Goal: Information Seeking & Learning: Learn about a topic

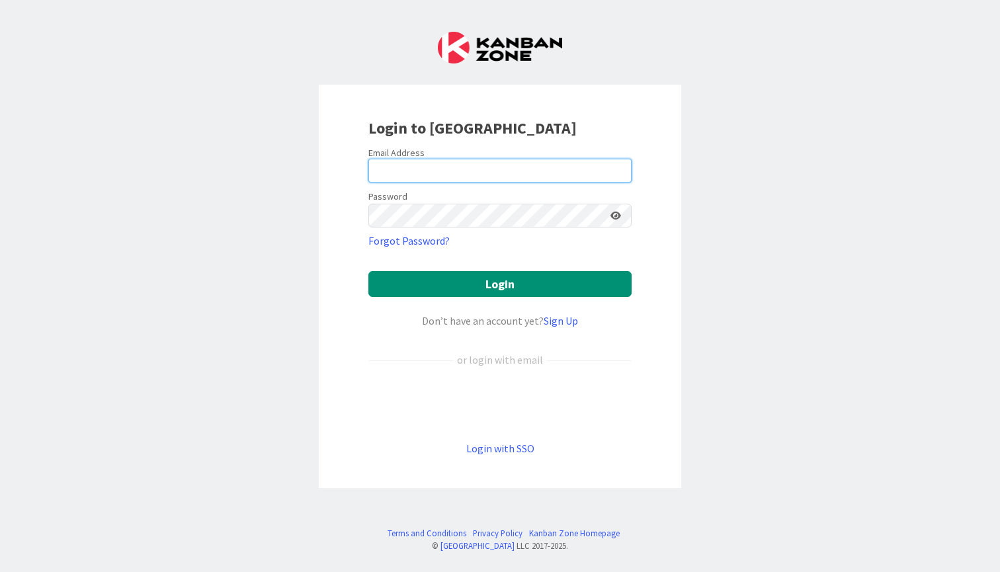
type input "[PERSON_NAME][EMAIL_ADDRESS][PERSON_NAME][DOMAIN_NAME]"
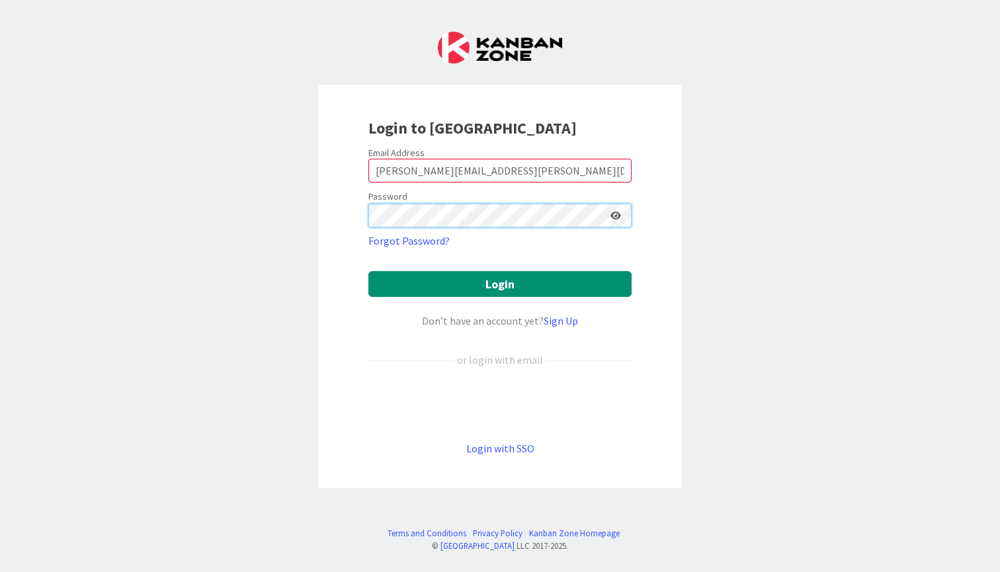
click at [500, 284] on button "Login" at bounding box center [499, 284] width 263 height 26
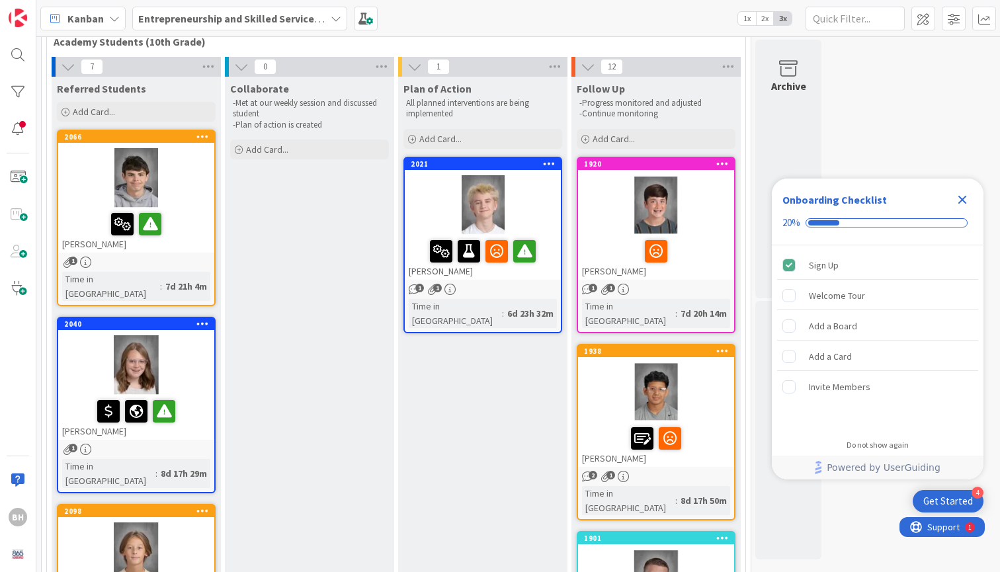
scroll to position [62, 0]
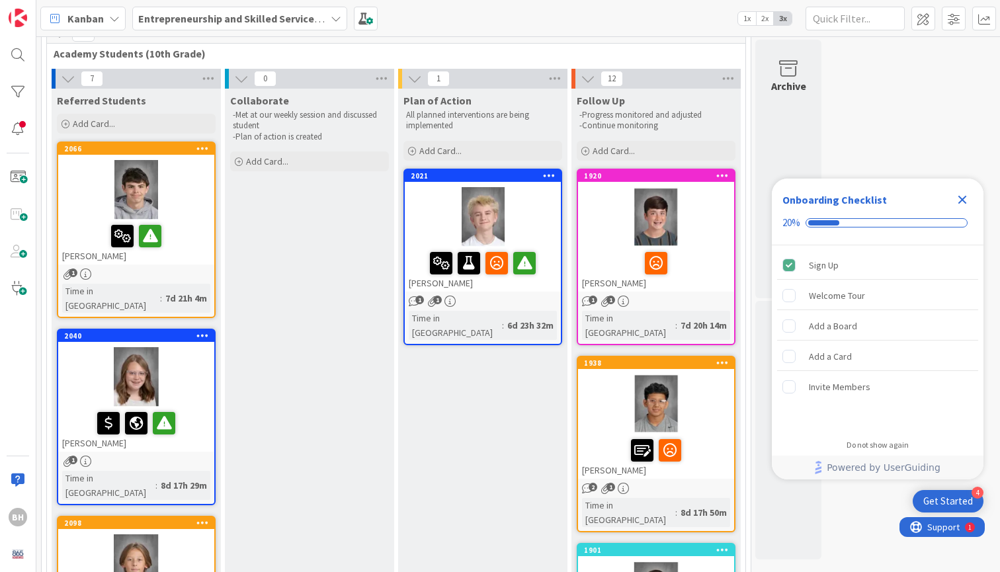
click at [961, 200] on icon "Close Checklist" at bounding box center [962, 200] width 9 height 9
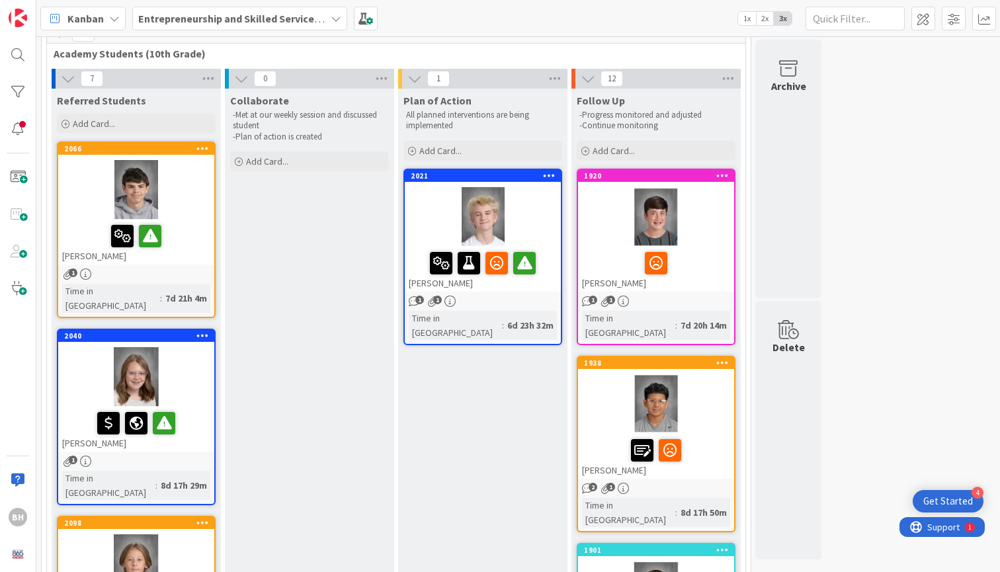
scroll to position [0, 0]
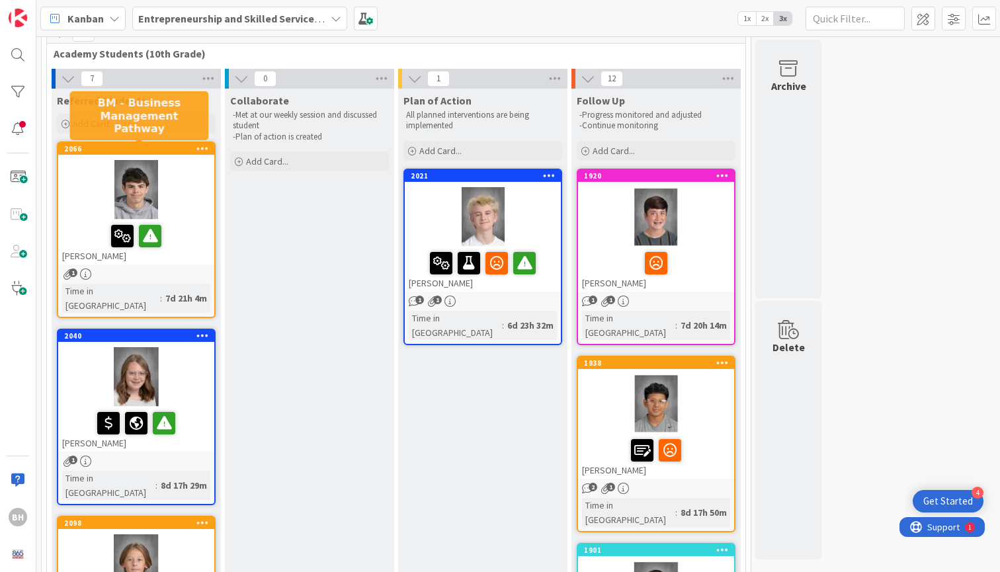
click at [133, 149] on div "2066" at bounding box center [139, 148] width 150 height 9
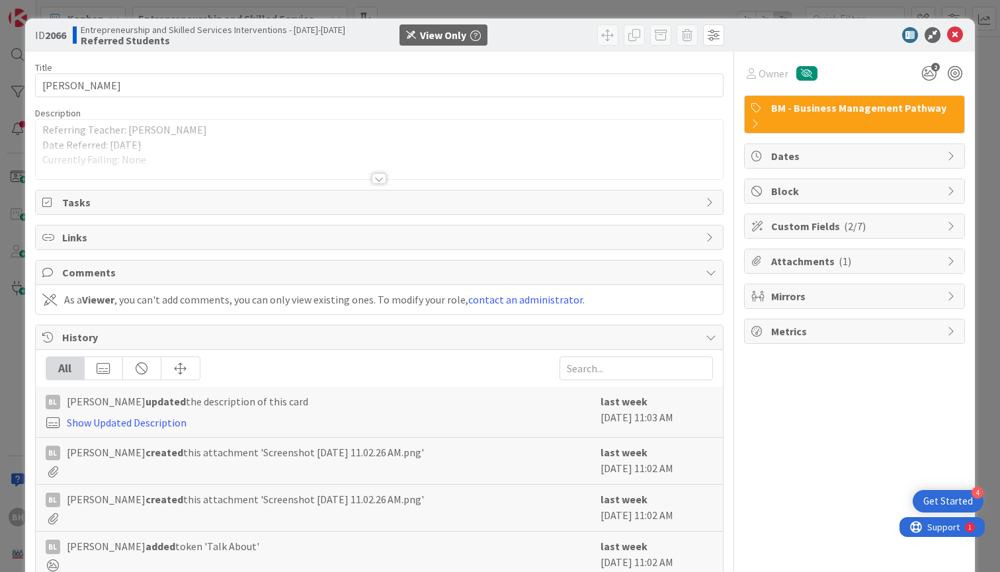
click at [383, 179] on div at bounding box center [379, 178] width 15 height 11
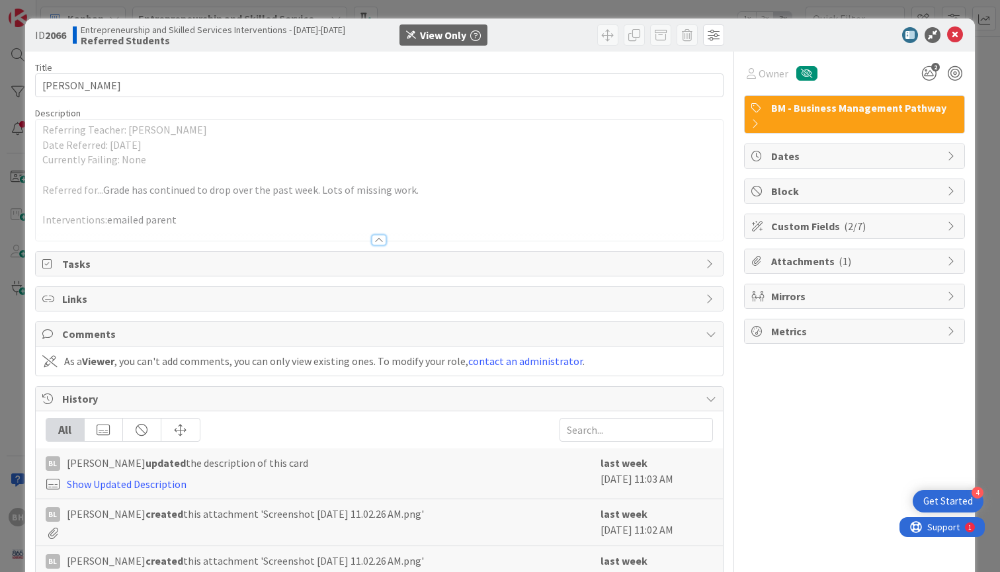
click at [740, 81] on div "Title 10 / 128 [PERSON_NAME] Description Referring Teacher: [PERSON_NAME] Date …" at bounding box center [500, 384] width 930 height 665
click at [954, 36] on icon at bounding box center [955, 35] width 16 height 16
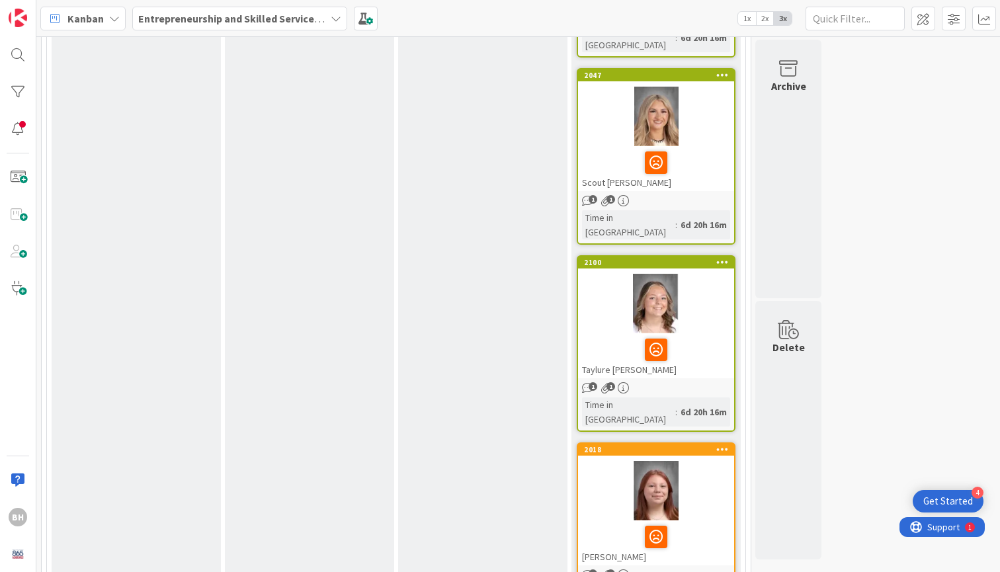
scroll to position [1508, 0]
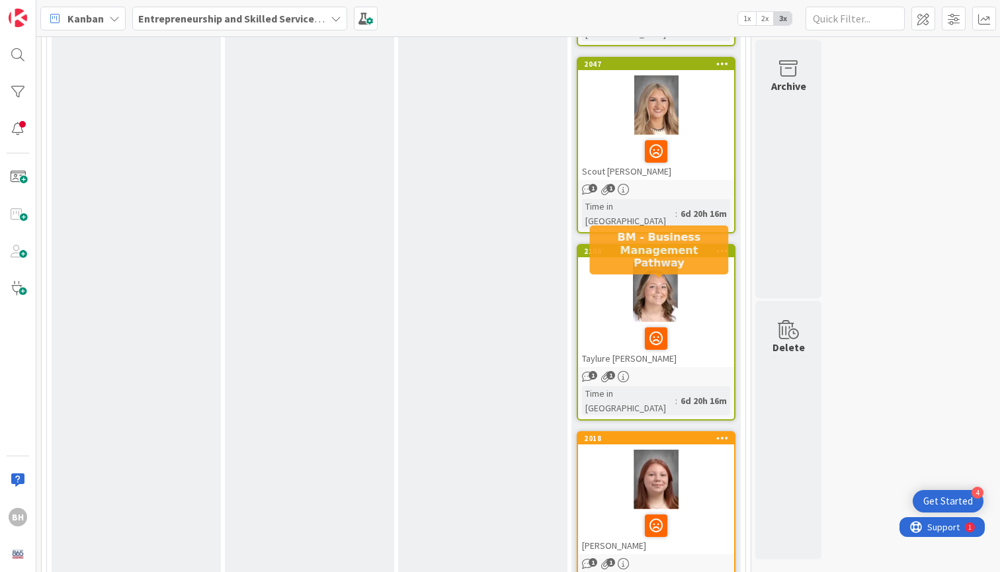
click at [614, 434] on div "2018" at bounding box center [659, 438] width 150 height 9
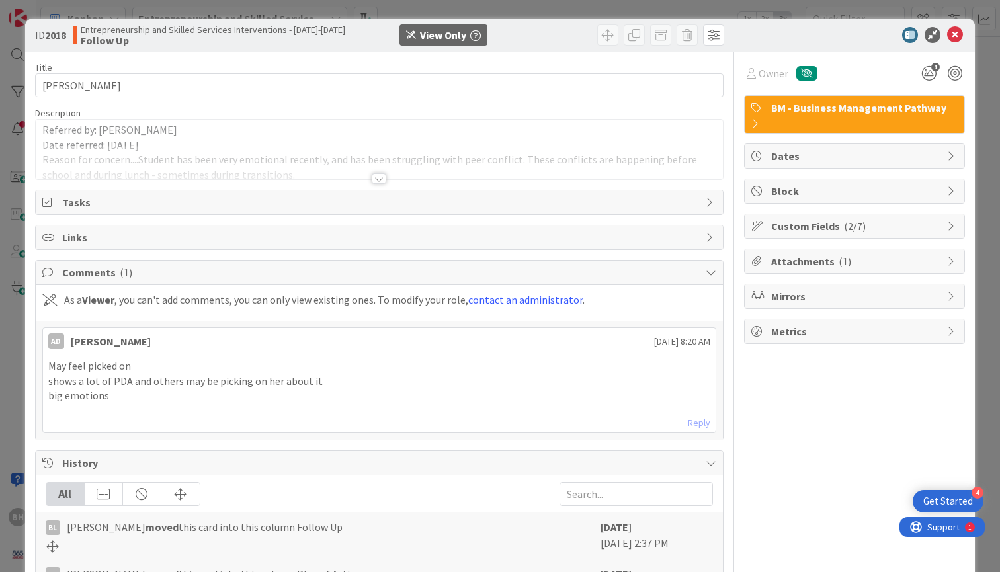
click at [380, 179] on div at bounding box center [379, 178] width 15 height 11
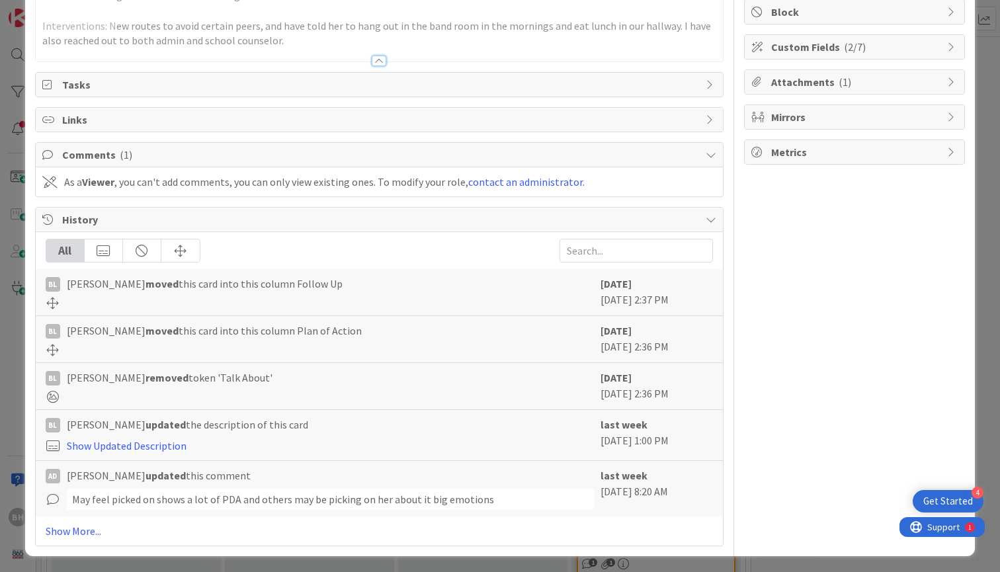
scroll to position [179, 0]
click at [75, 529] on link "Show More..." at bounding box center [379, 532] width 667 height 16
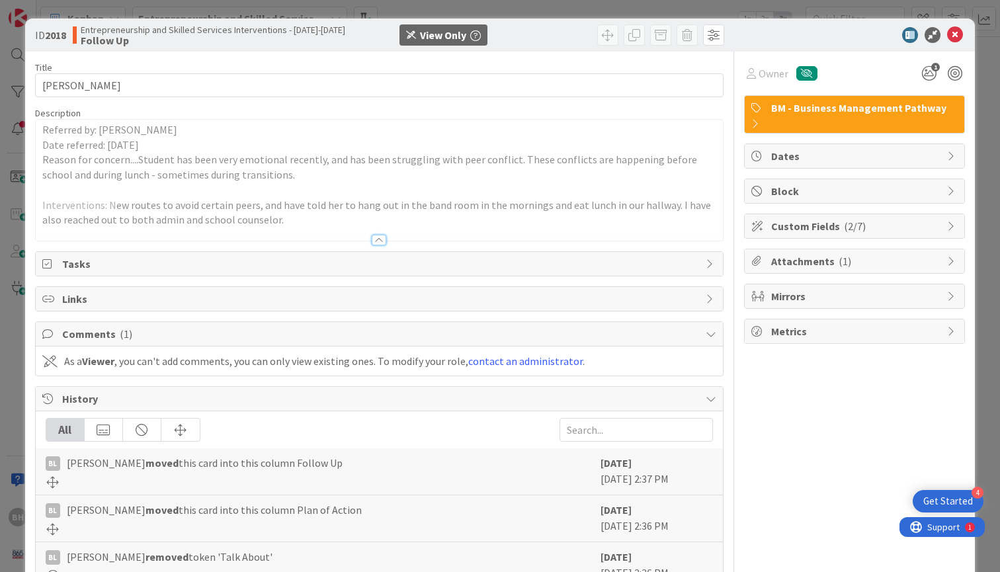
scroll to position [0, 0]
click at [955, 37] on icon at bounding box center [955, 35] width 16 height 16
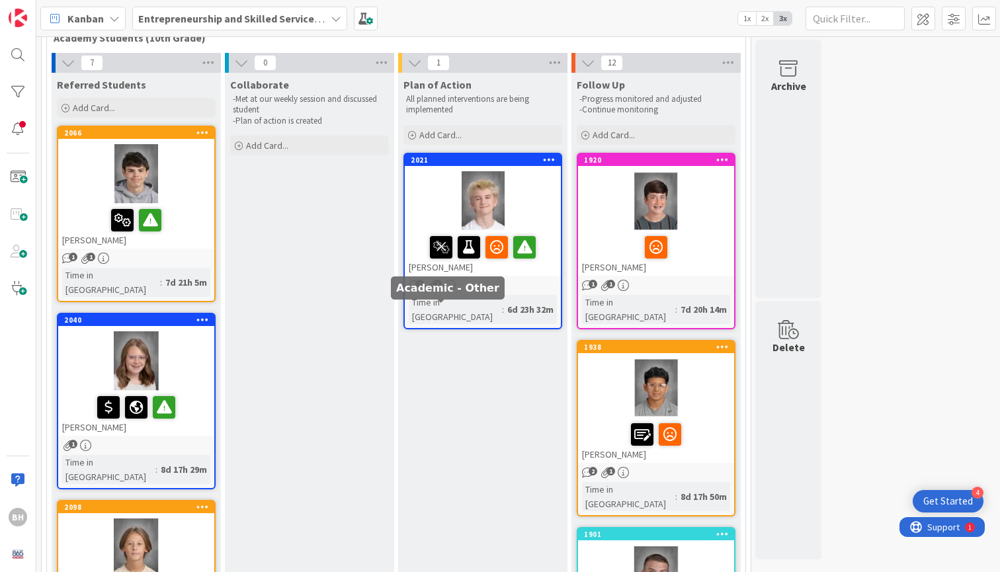
scroll to position [93, 0]
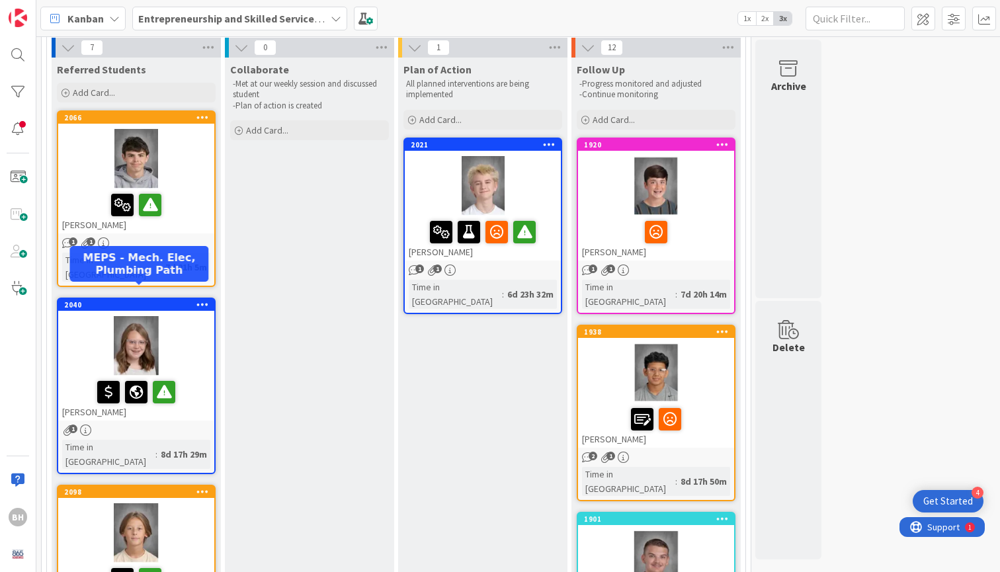
click at [126, 300] on div "2040" at bounding box center [139, 304] width 150 height 9
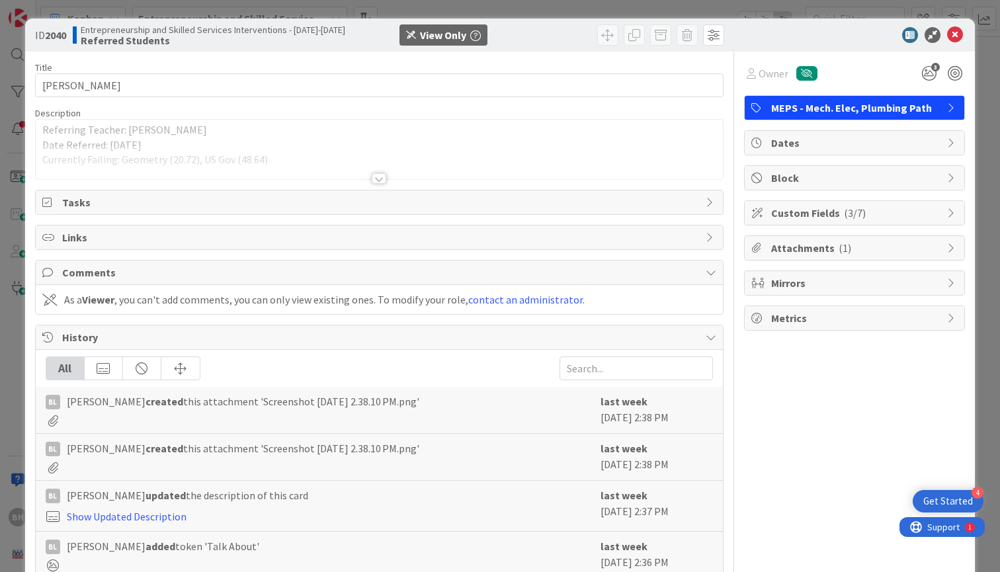
click at [376, 175] on div at bounding box center [379, 178] width 15 height 11
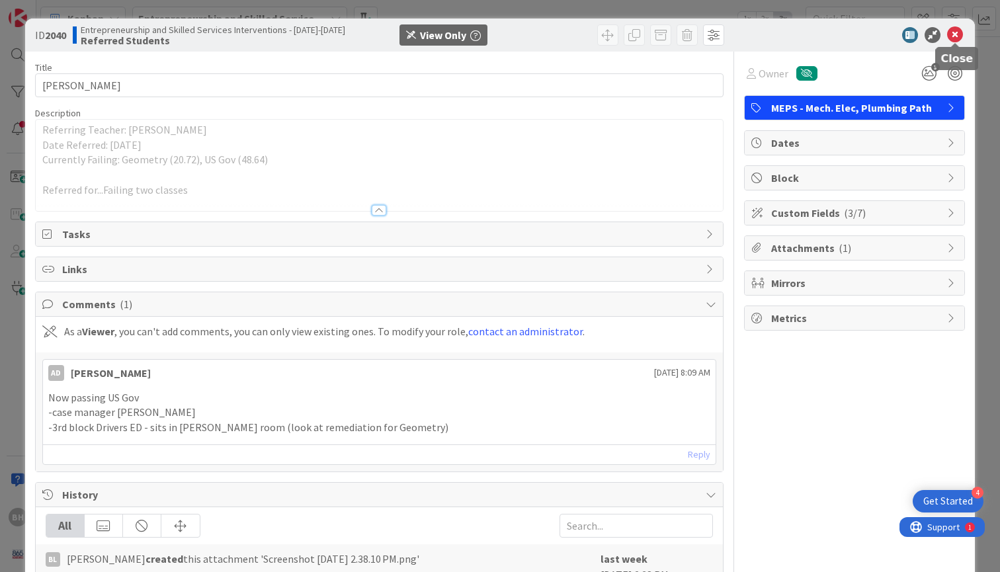
click at [960, 32] on icon at bounding box center [955, 35] width 16 height 16
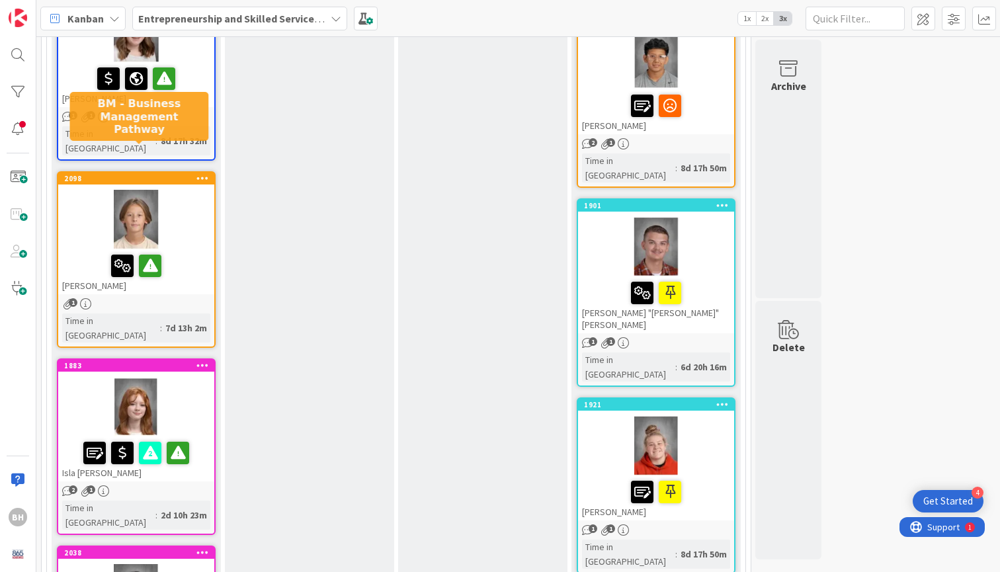
click at [145, 174] on div "2098" at bounding box center [139, 178] width 150 height 9
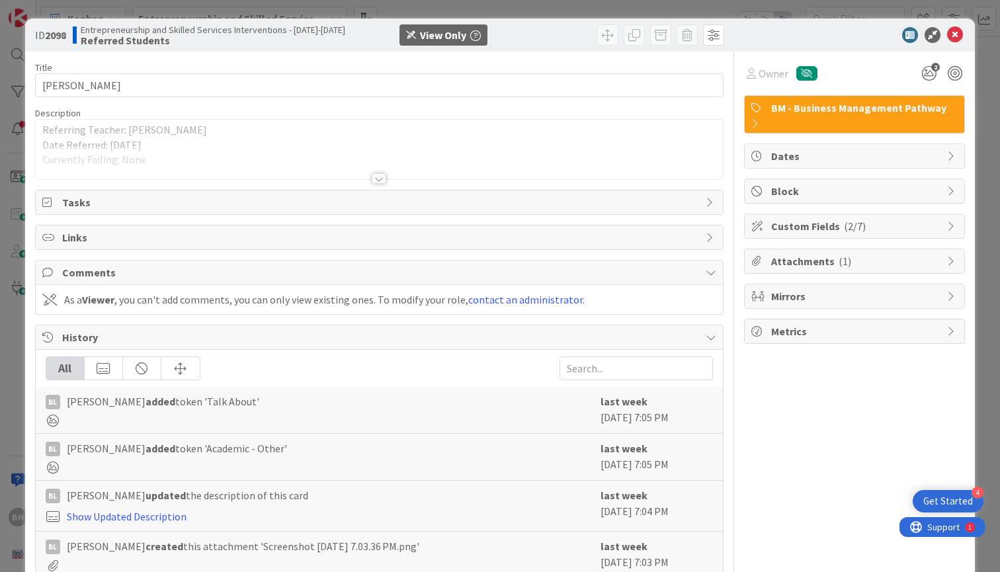
click at [380, 175] on div at bounding box center [379, 178] width 15 height 11
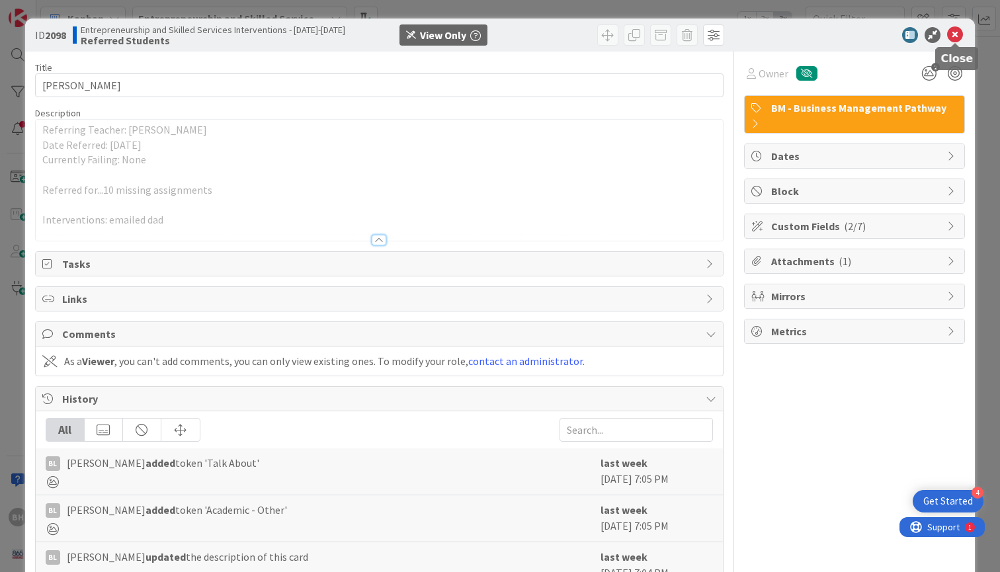
click at [958, 35] on icon at bounding box center [955, 35] width 16 height 16
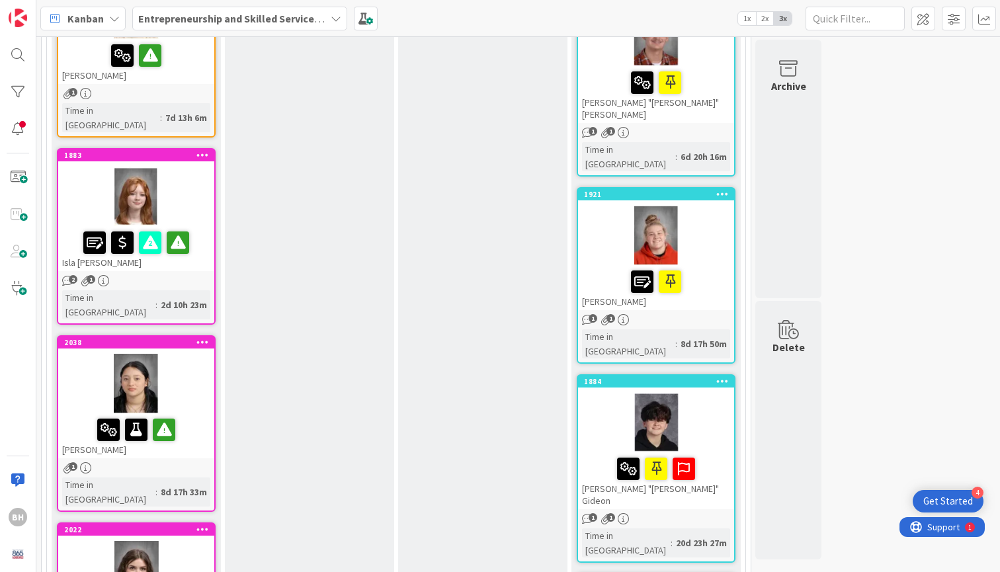
scroll to position [618, 0]
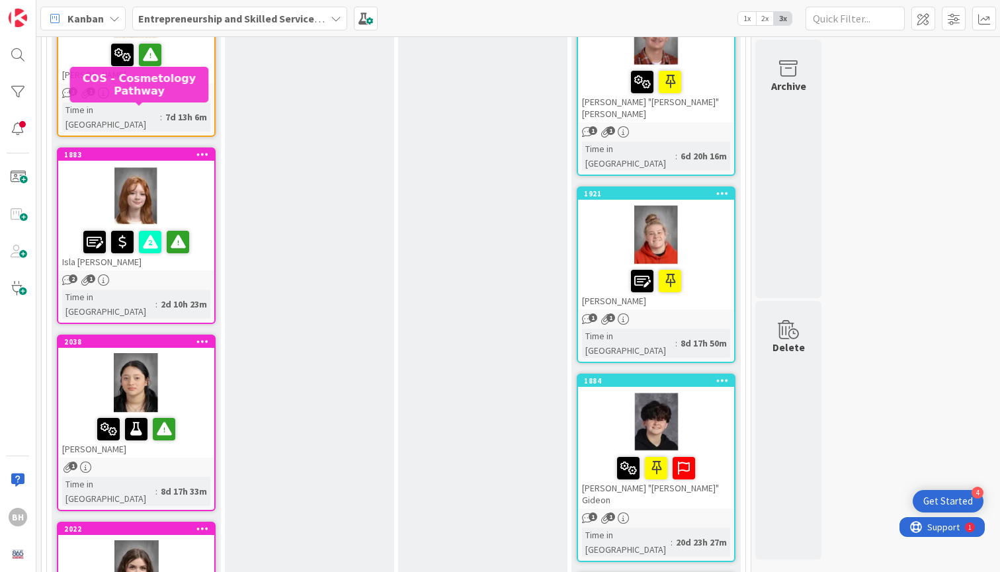
click at [151, 150] on div "1883" at bounding box center [139, 154] width 150 height 9
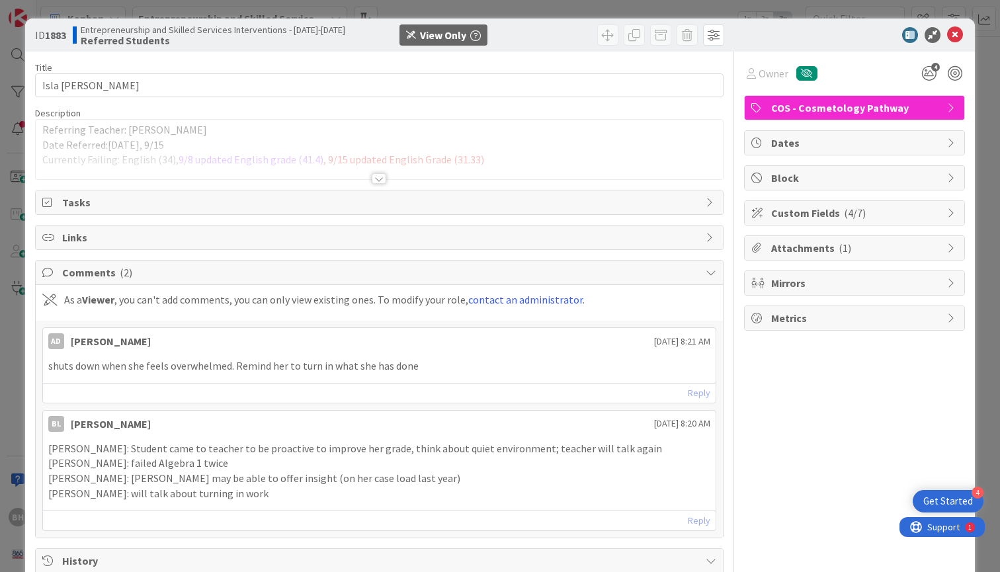
click at [381, 179] on div at bounding box center [379, 178] width 15 height 11
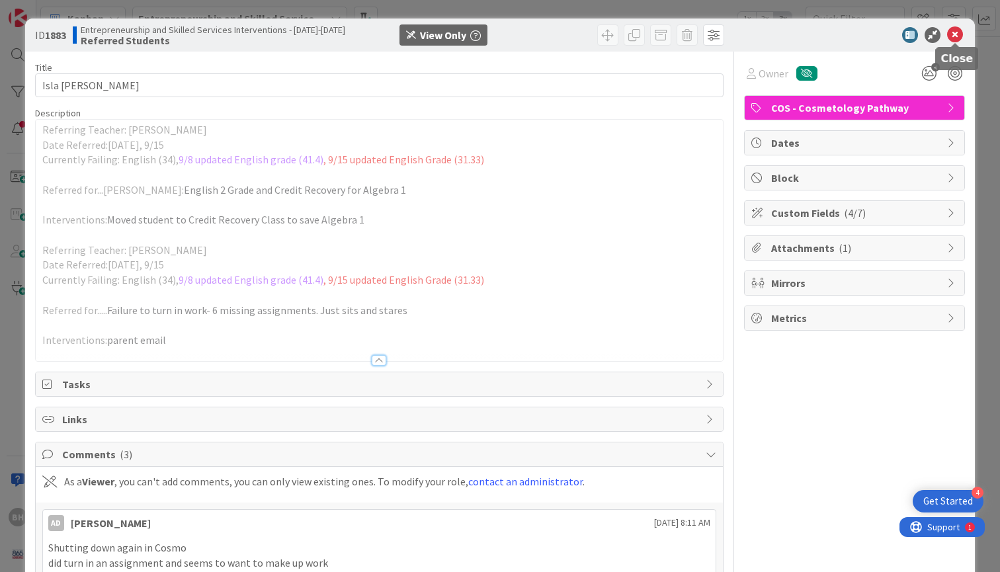
click at [962, 34] on icon at bounding box center [955, 35] width 16 height 16
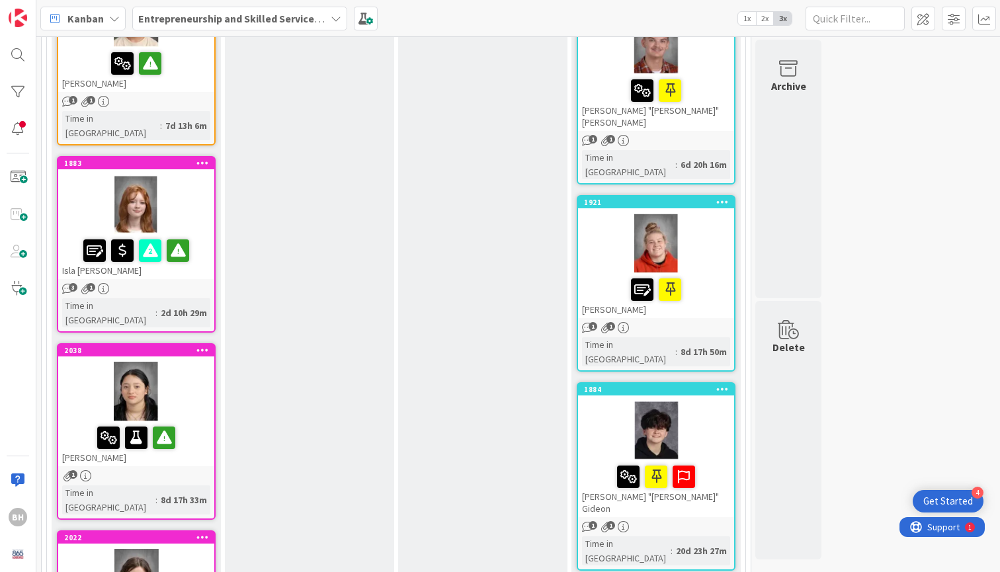
scroll to position [627, 0]
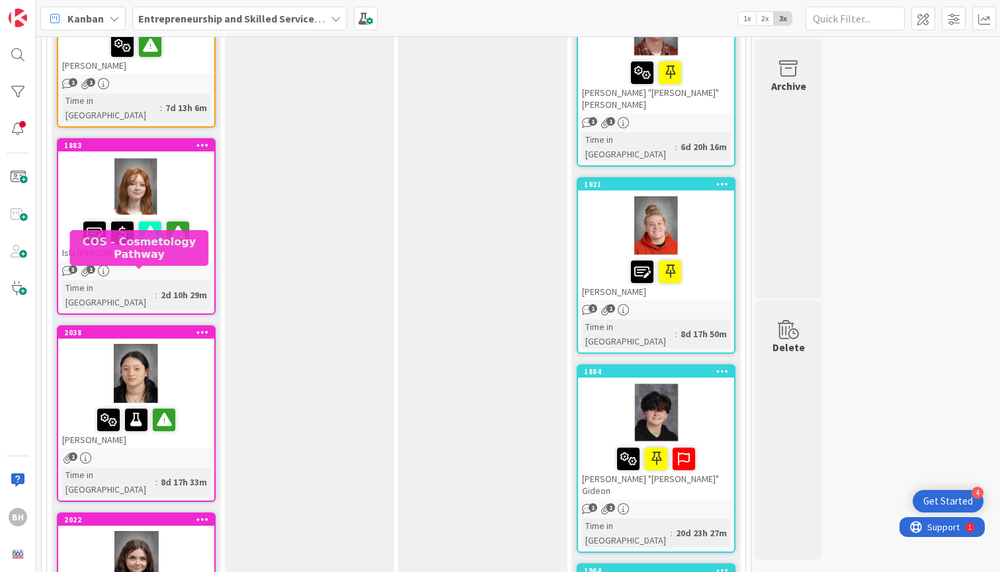
click at [132, 328] on div "2038" at bounding box center [139, 332] width 150 height 9
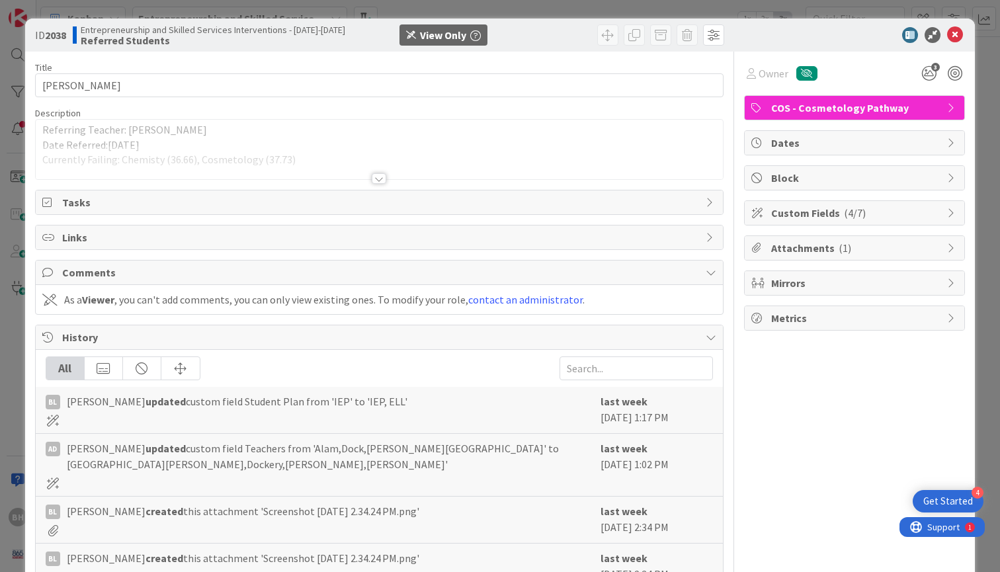
click at [378, 177] on div at bounding box center [379, 178] width 15 height 11
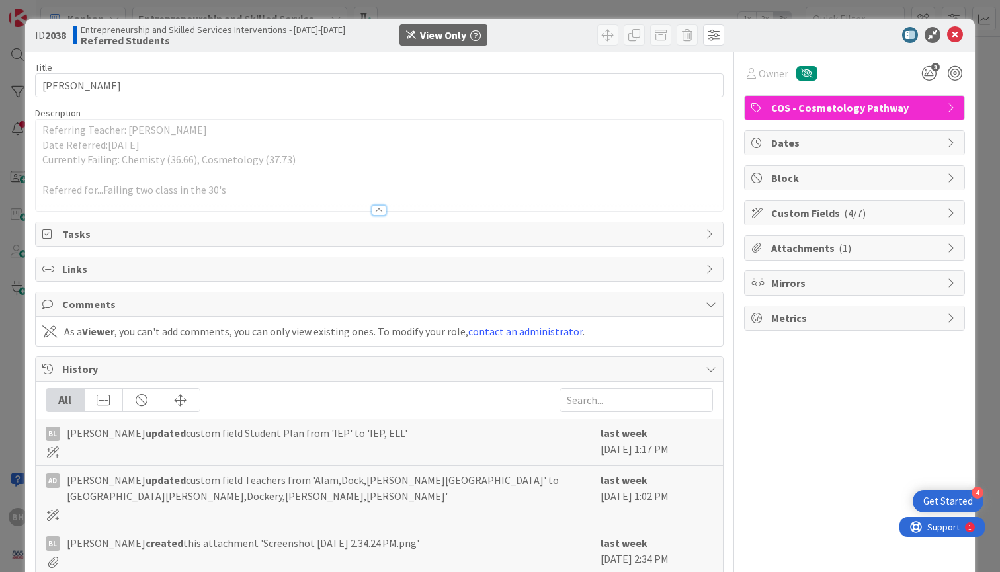
click at [333, 232] on span "Tasks" at bounding box center [380, 234] width 637 height 16
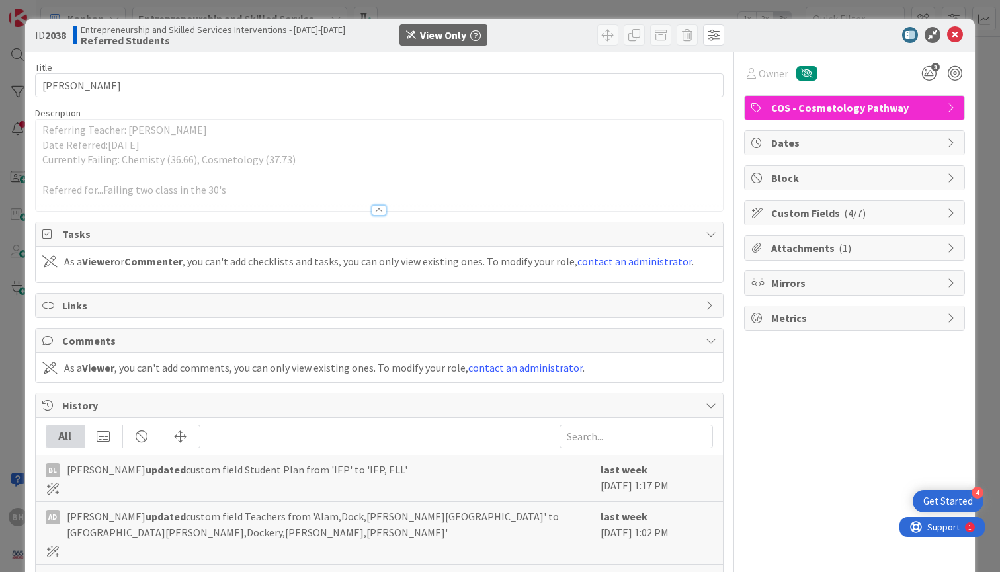
click at [333, 232] on span "Tasks" at bounding box center [380, 234] width 637 height 16
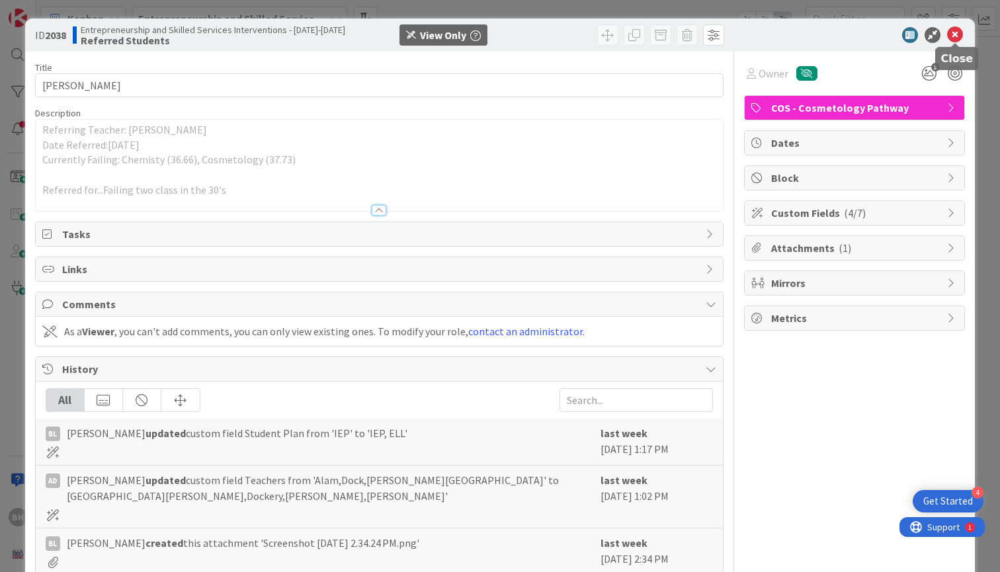
click at [955, 30] on icon at bounding box center [955, 35] width 16 height 16
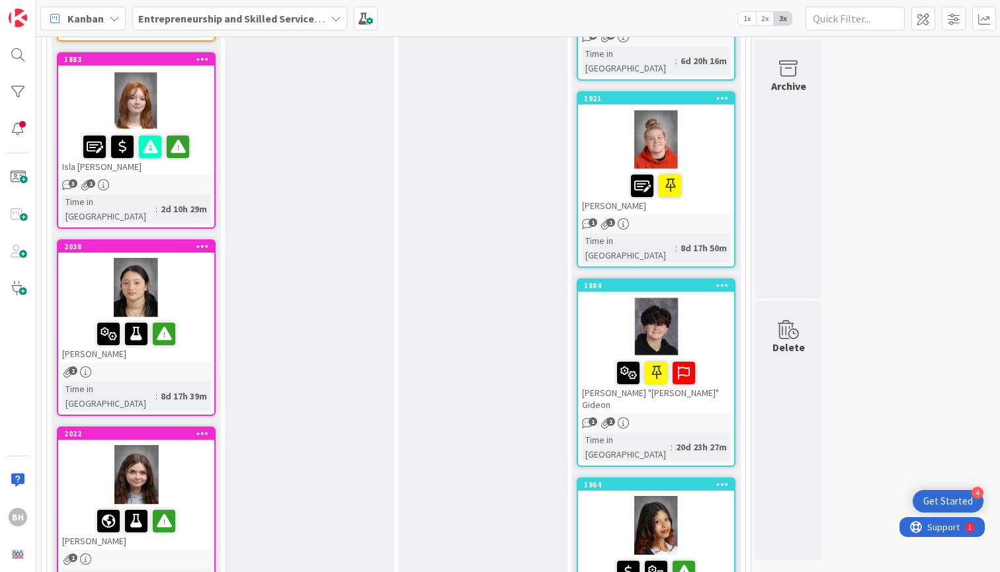
scroll to position [716, 0]
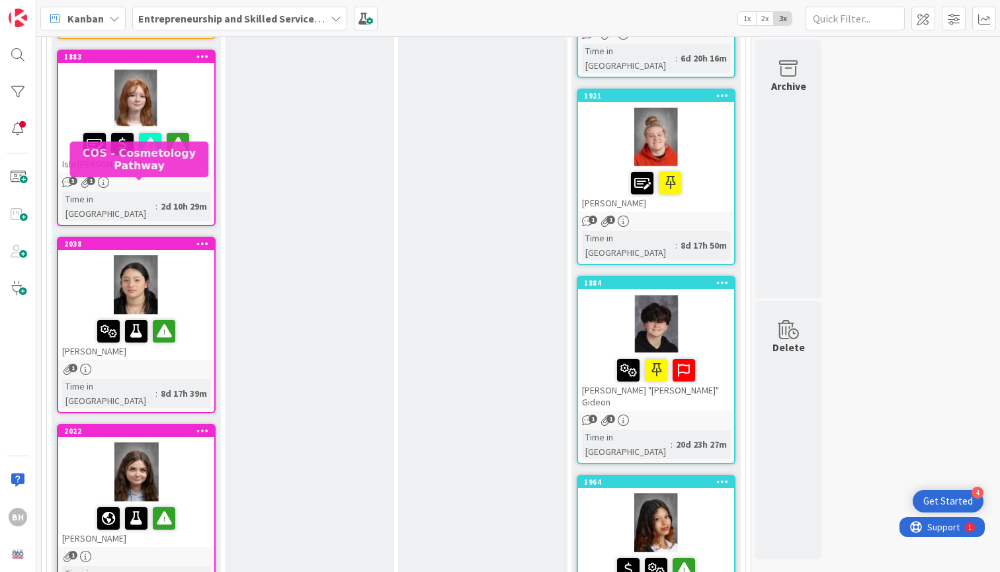
click at [153, 239] on div "2038" at bounding box center [139, 243] width 150 height 9
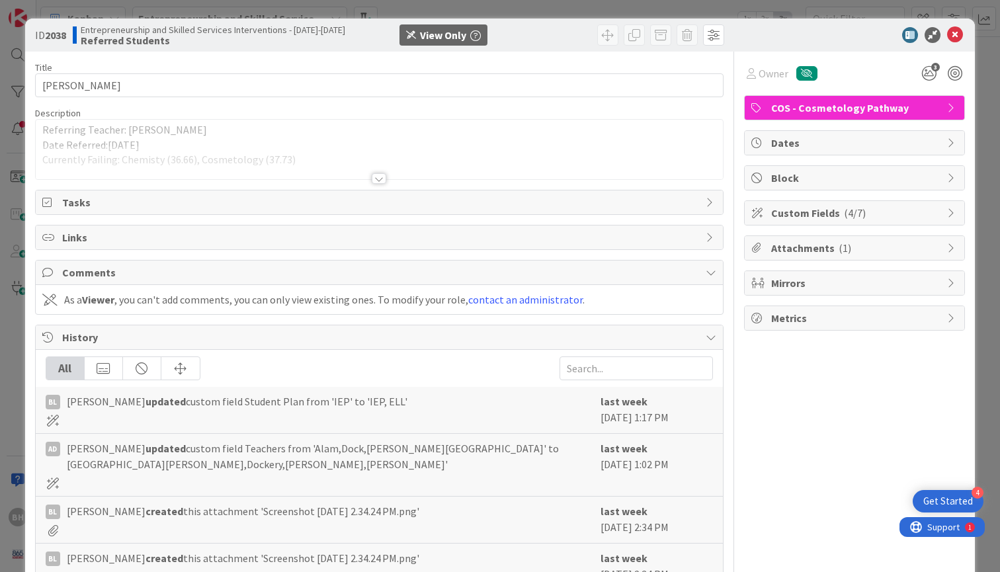
click at [382, 179] on div at bounding box center [379, 178] width 15 height 11
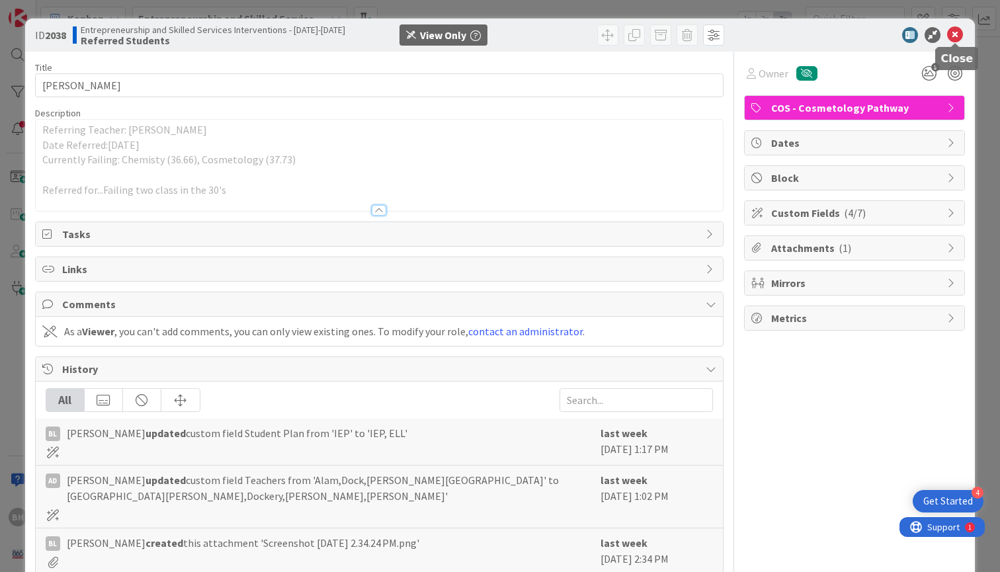
click at [960, 34] on icon at bounding box center [955, 35] width 16 height 16
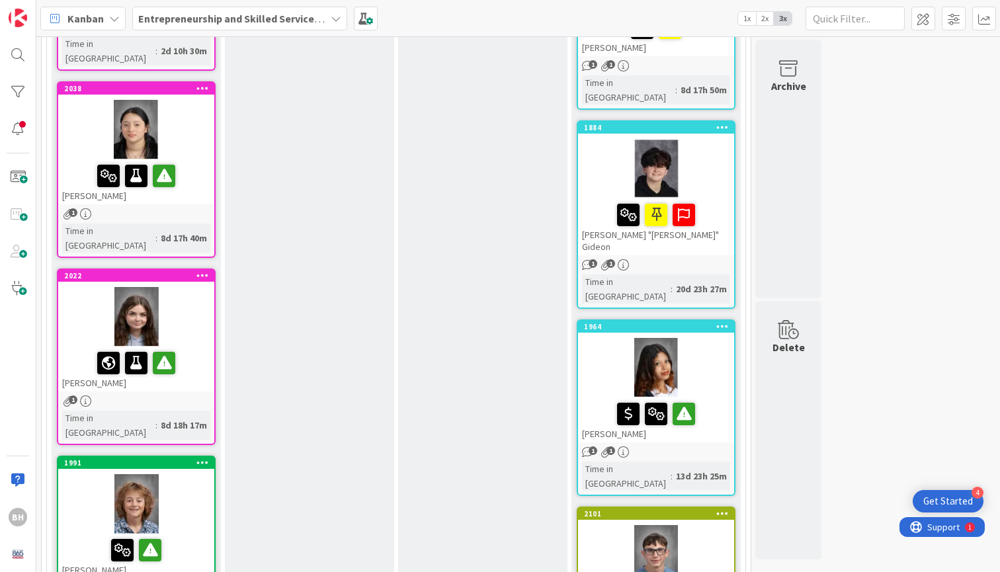
click at [172, 270] on div "2022" at bounding box center [136, 276] width 156 height 12
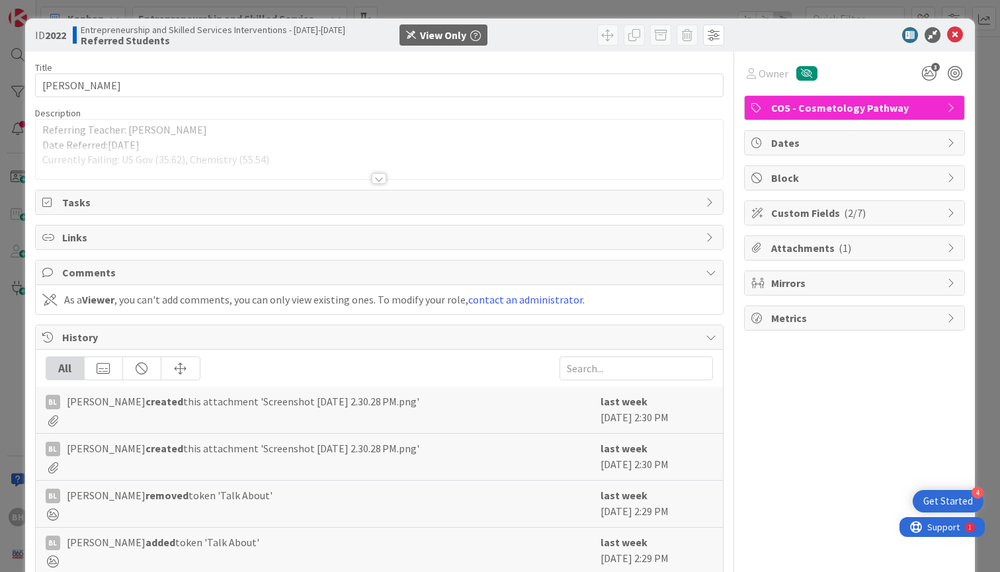
click at [378, 179] on div at bounding box center [379, 178] width 15 height 11
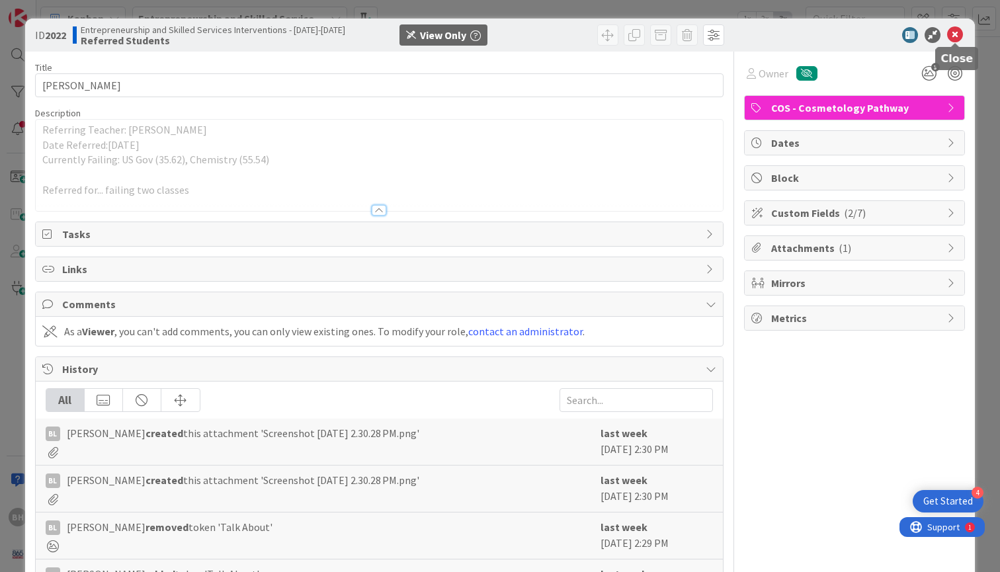
click at [956, 30] on icon at bounding box center [955, 35] width 16 height 16
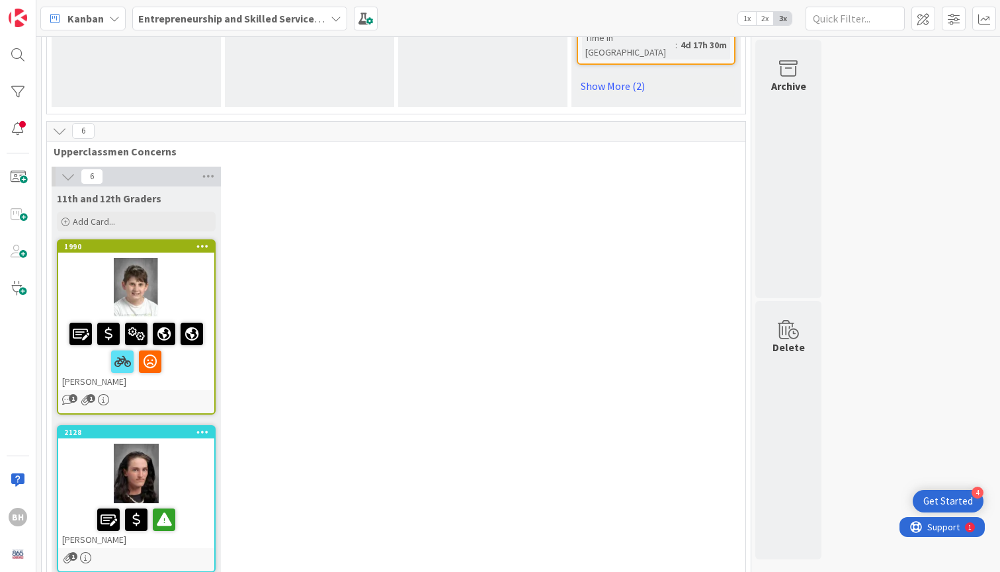
scroll to position [2091, 0]
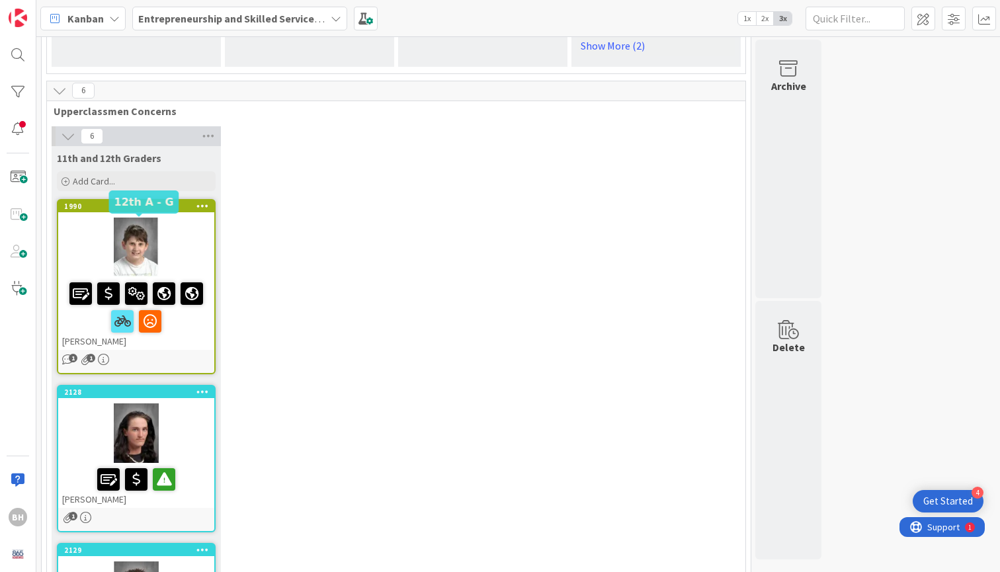
click at [161, 388] on div "2128" at bounding box center [139, 392] width 150 height 9
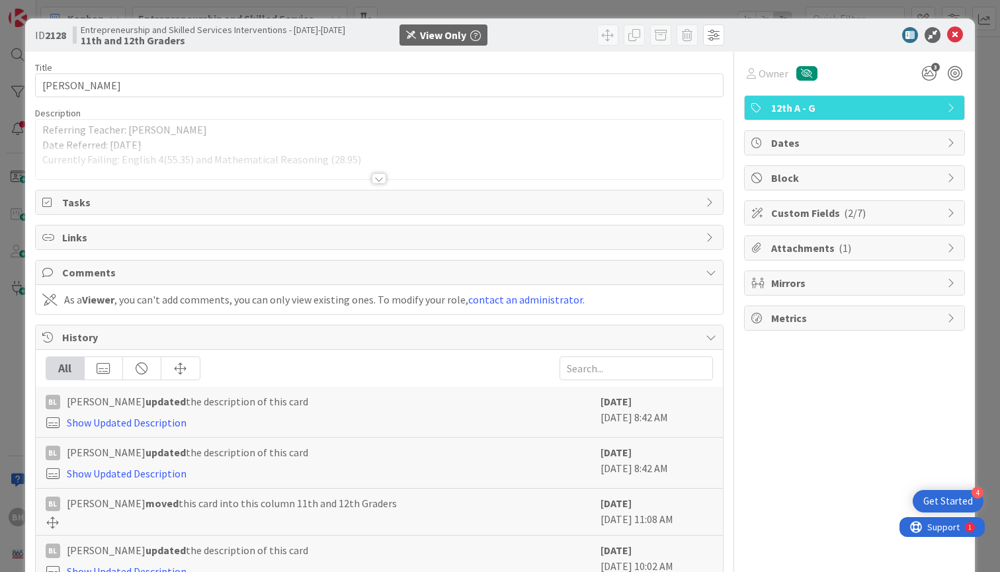
click at [380, 179] on div at bounding box center [379, 178] width 15 height 11
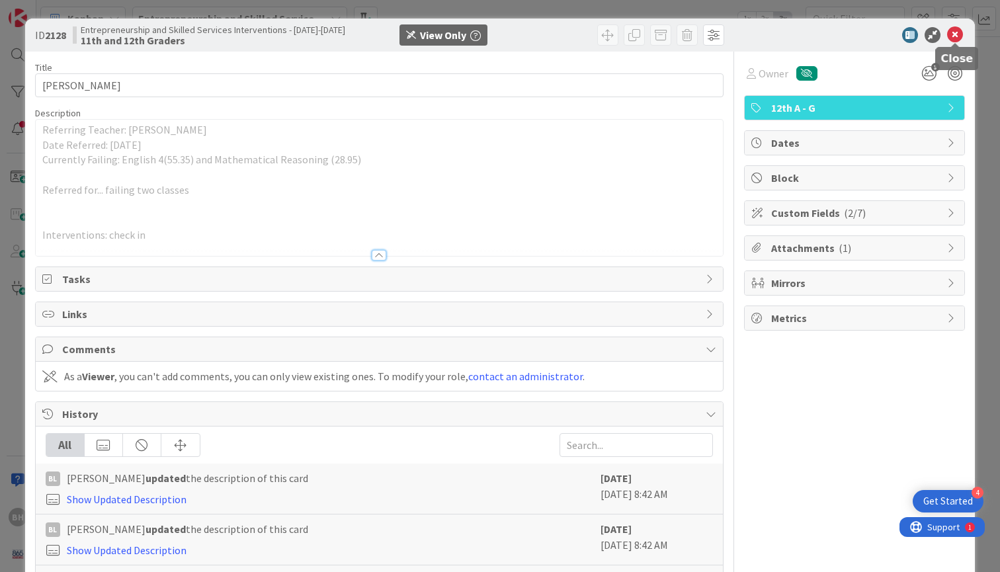
click at [952, 32] on icon at bounding box center [955, 35] width 16 height 16
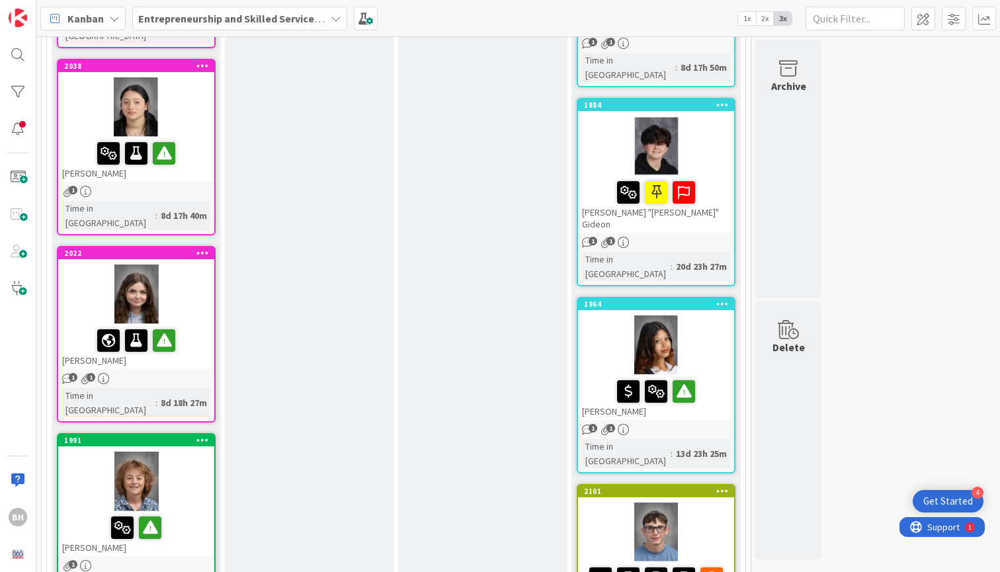
scroll to position [882, 0]
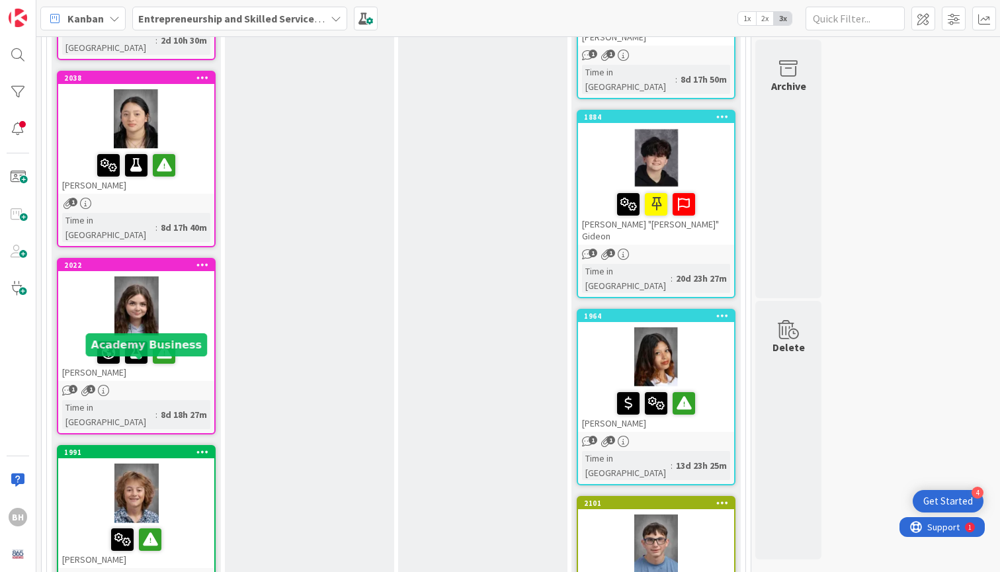
click at [130, 448] on div "1991" at bounding box center [139, 452] width 150 height 9
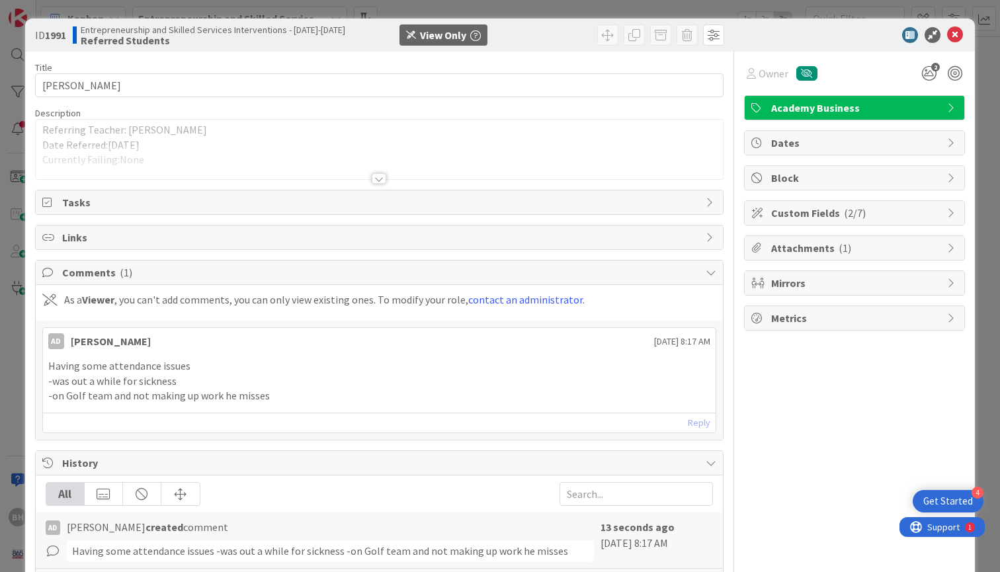
click at [383, 175] on div at bounding box center [379, 178] width 15 height 11
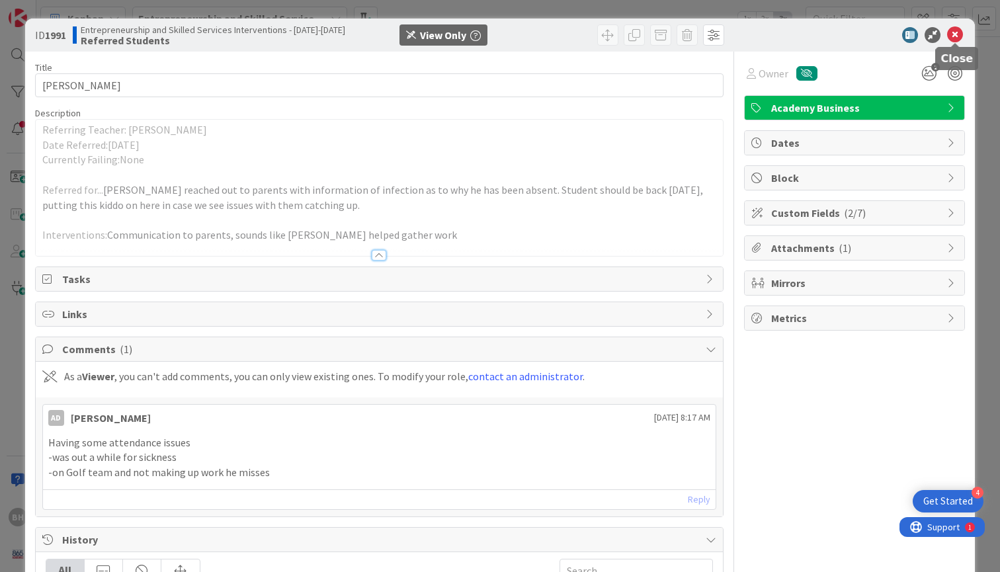
click at [950, 34] on icon at bounding box center [955, 35] width 16 height 16
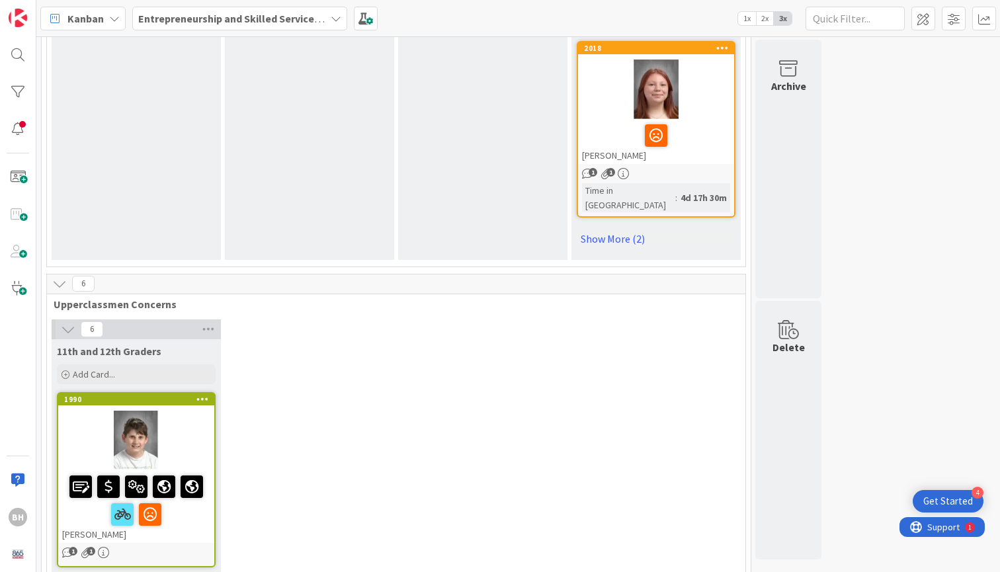
scroll to position [1910, 0]
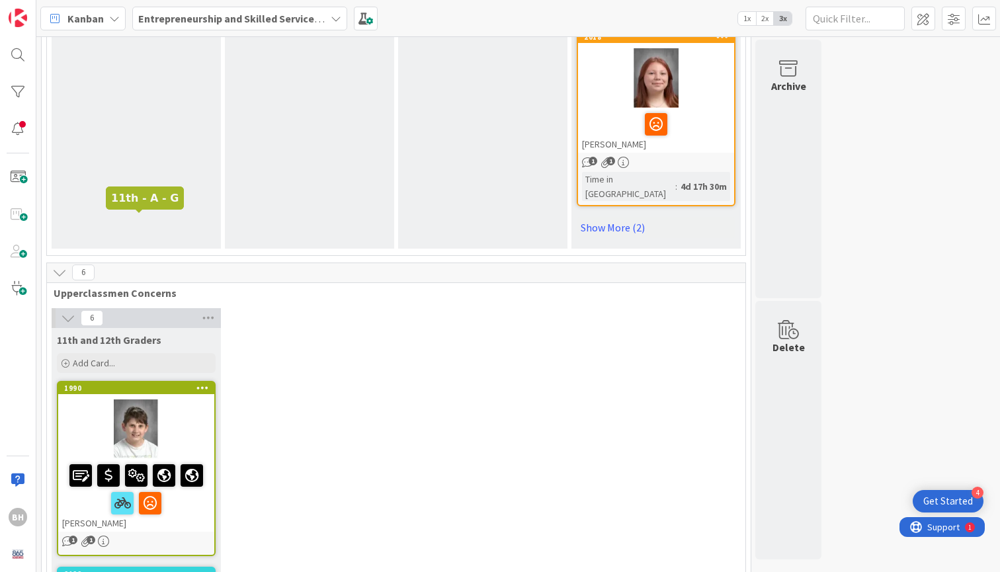
click at [157, 384] on div "1990" at bounding box center [139, 388] width 150 height 9
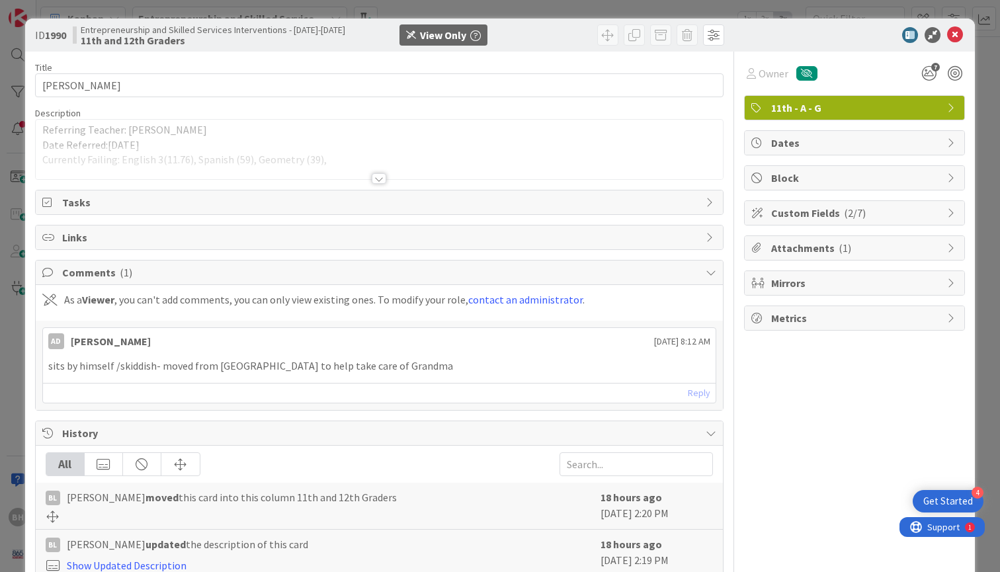
click at [378, 179] on div at bounding box center [379, 178] width 15 height 11
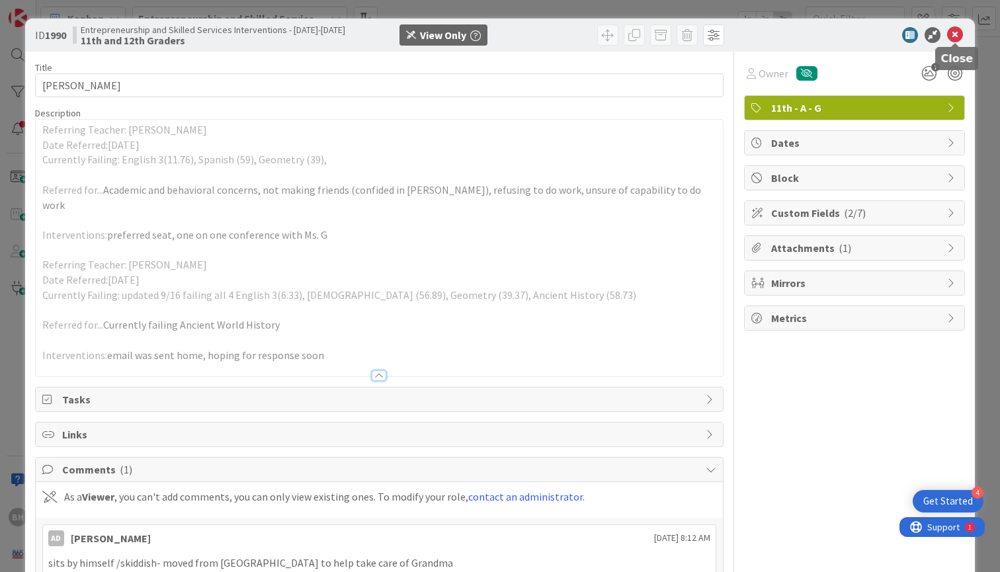
click at [956, 33] on icon at bounding box center [955, 35] width 16 height 16
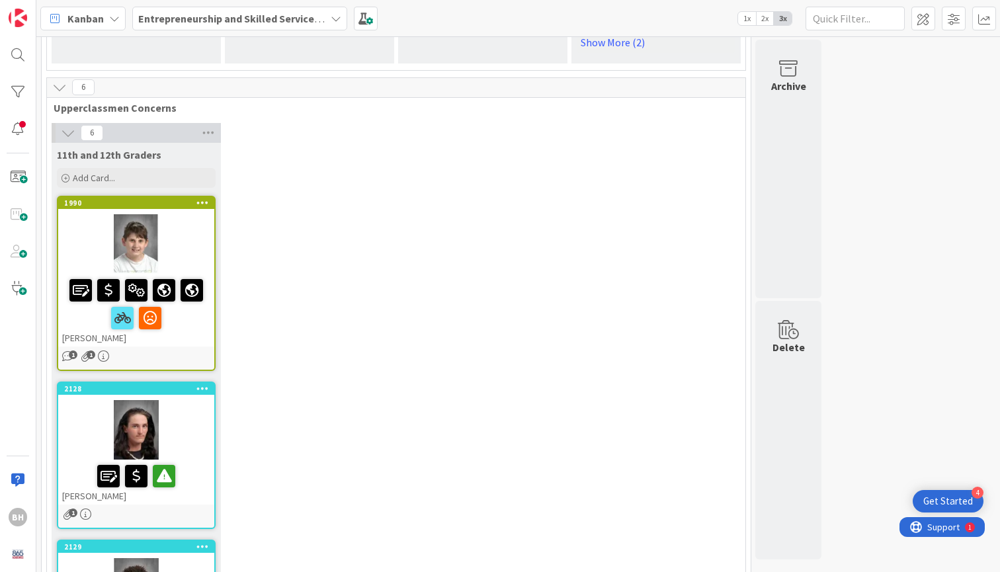
scroll to position [2094, 0]
click at [140, 384] on div "2128" at bounding box center [136, 390] width 156 height 12
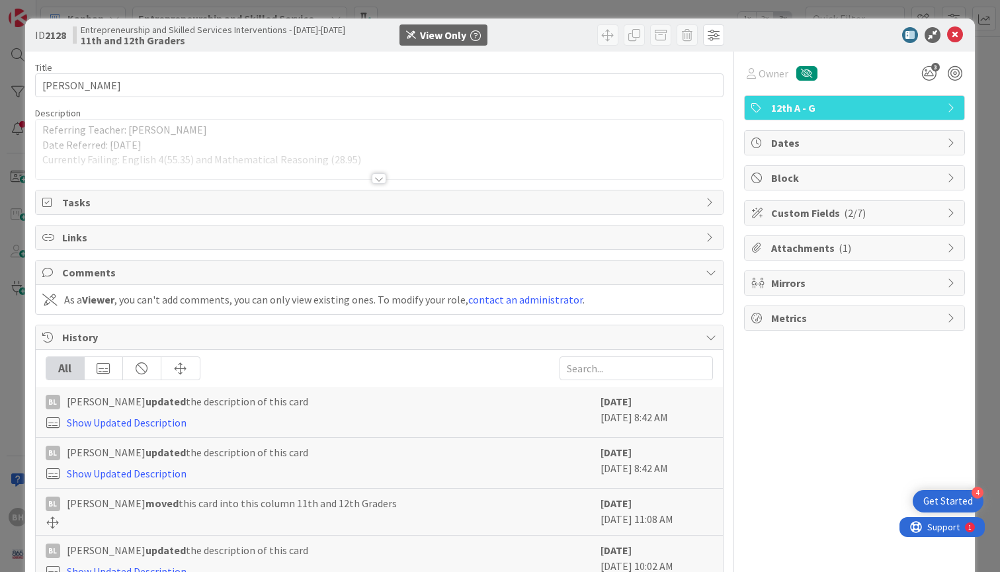
click at [376, 180] on div at bounding box center [379, 178] width 15 height 11
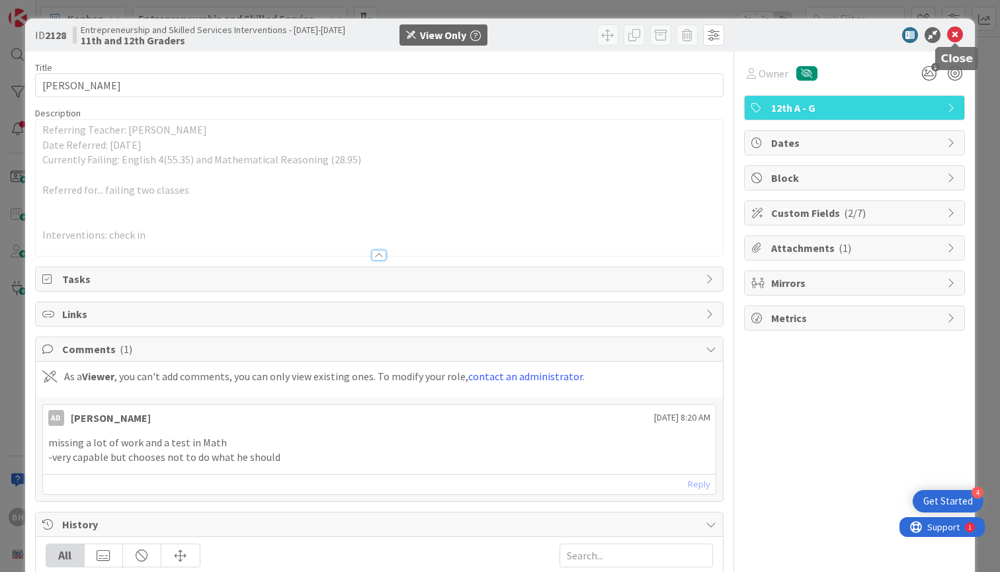
click at [949, 30] on icon at bounding box center [955, 35] width 16 height 16
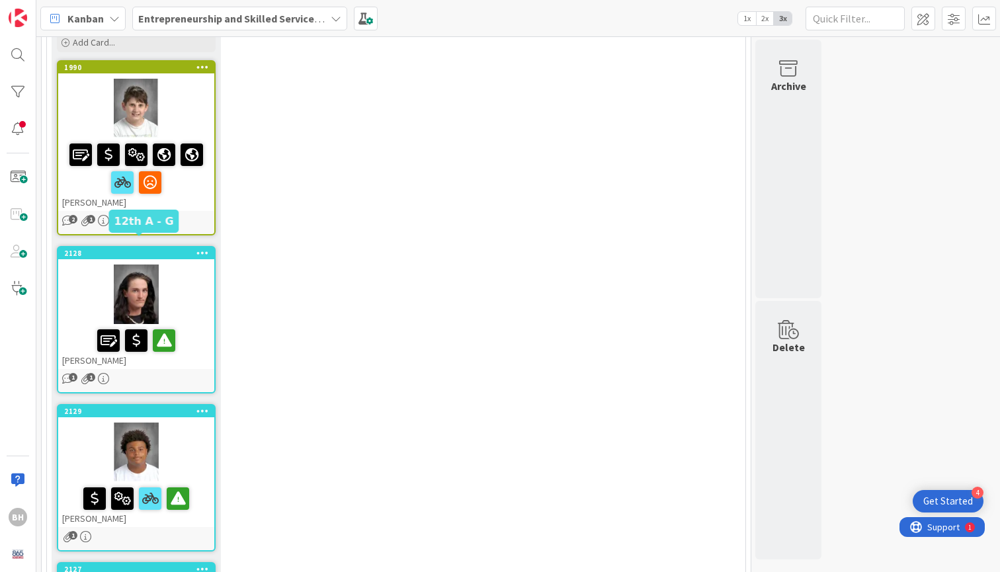
click at [142, 407] on div "2129" at bounding box center [139, 411] width 150 height 9
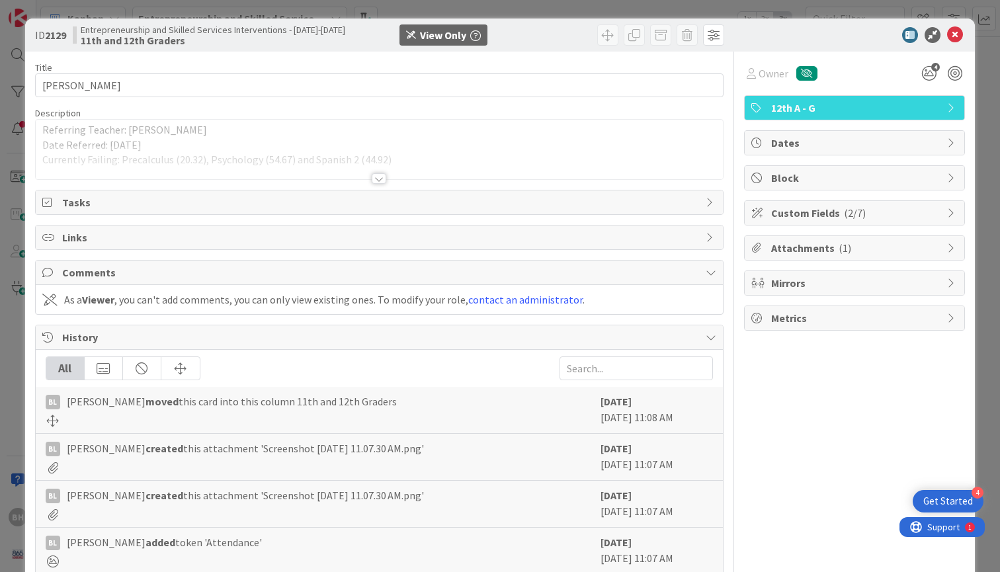
click at [382, 179] on div at bounding box center [379, 178] width 15 height 11
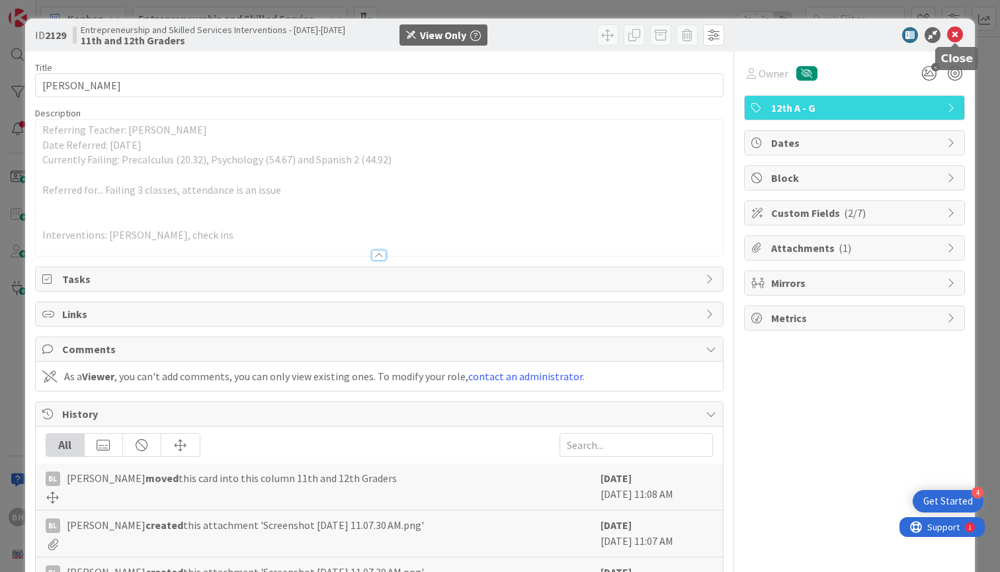
click at [953, 30] on icon at bounding box center [955, 35] width 16 height 16
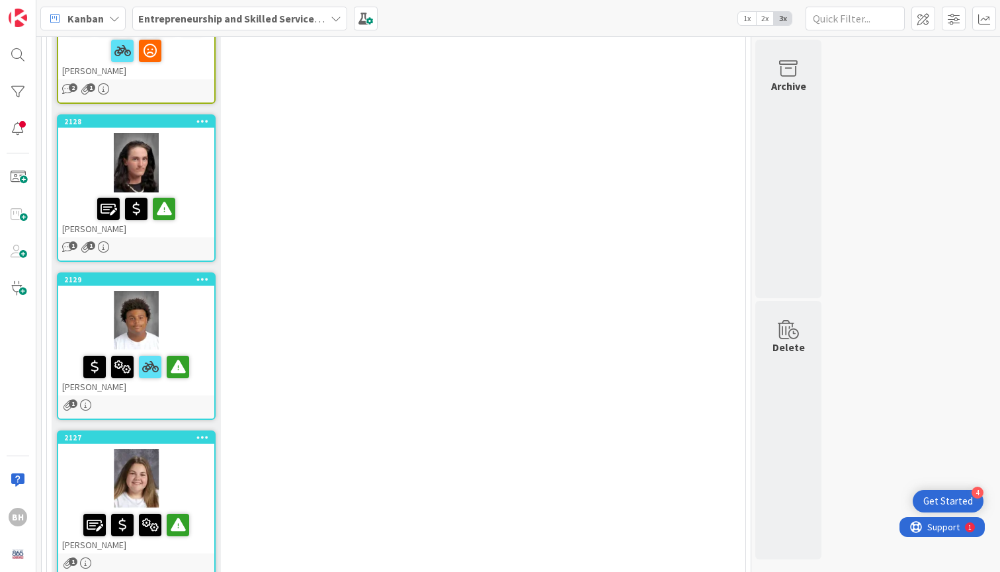
scroll to position [2375, 0]
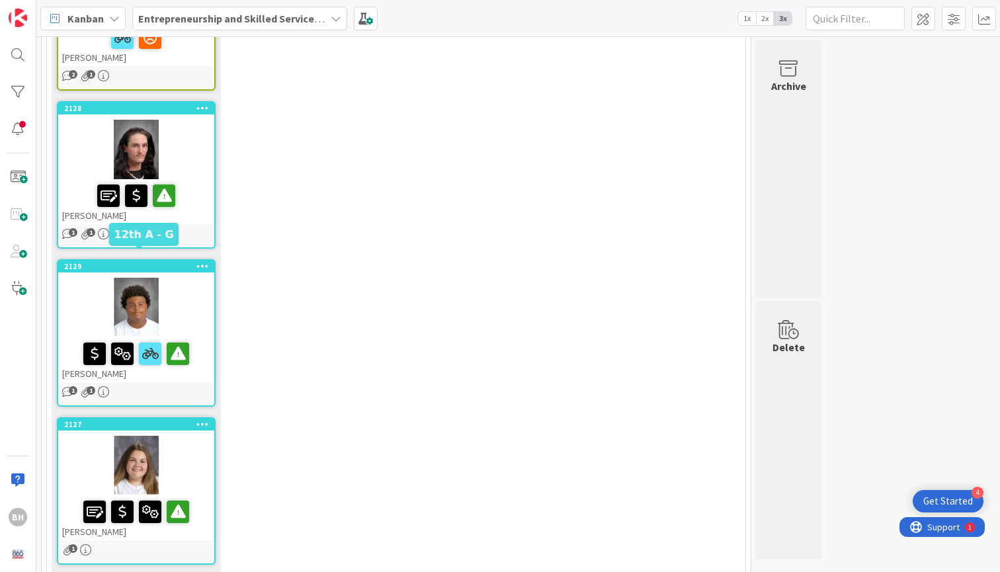
click at [161, 420] on div "2127" at bounding box center [139, 424] width 150 height 9
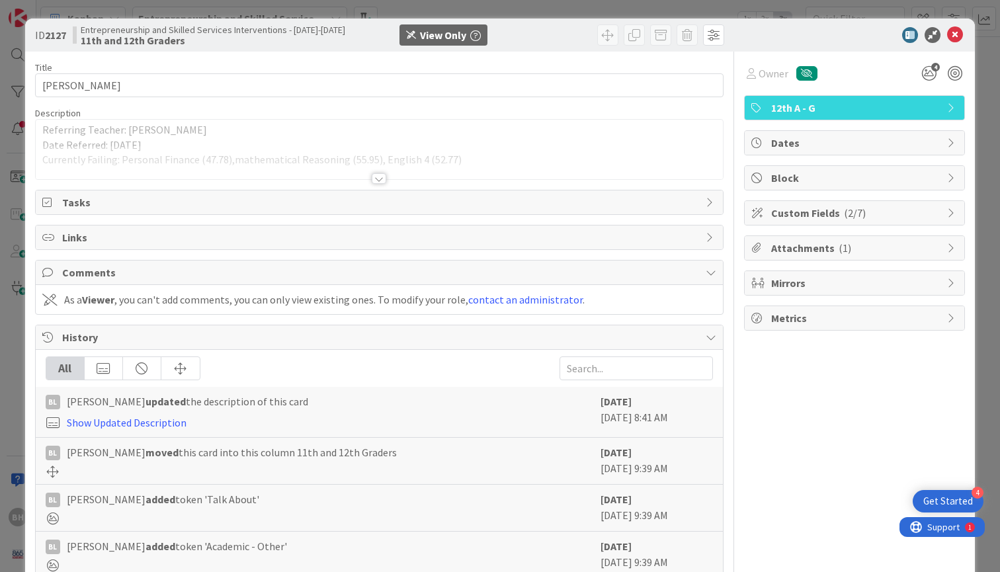
click at [380, 175] on div at bounding box center [379, 178] width 15 height 11
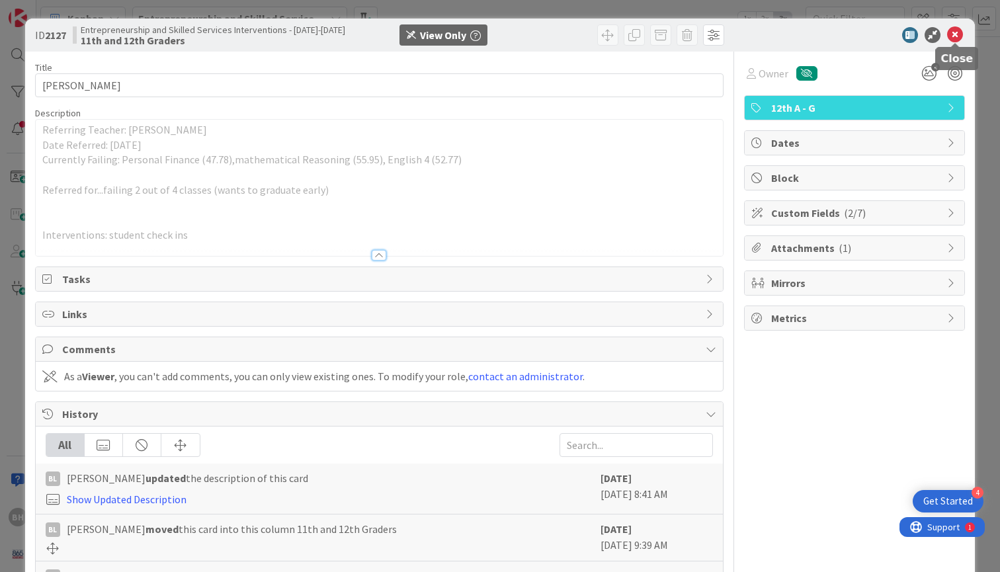
click at [958, 36] on icon at bounding box center [955, 35] width 16 height 16
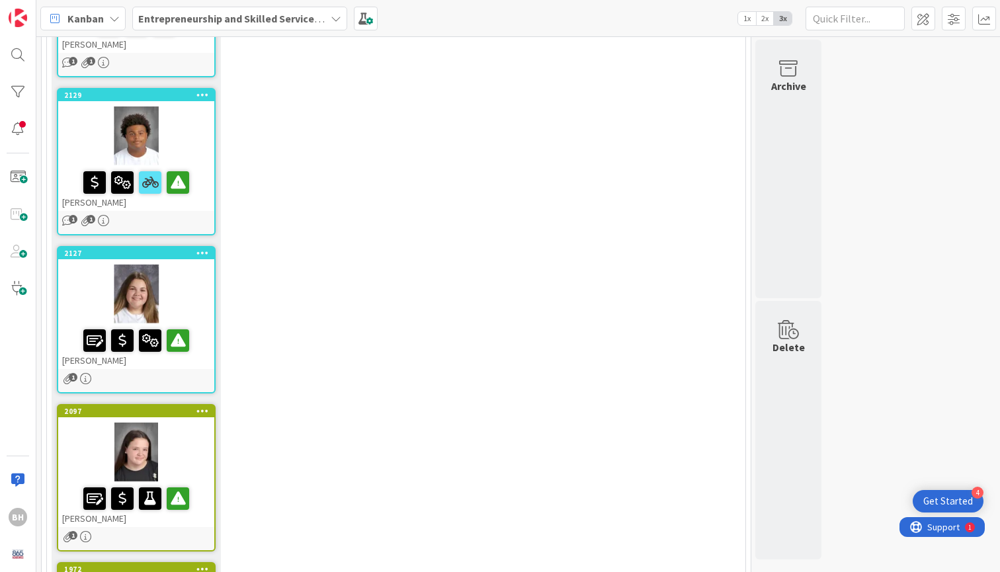
scroll to position [2546, 0]
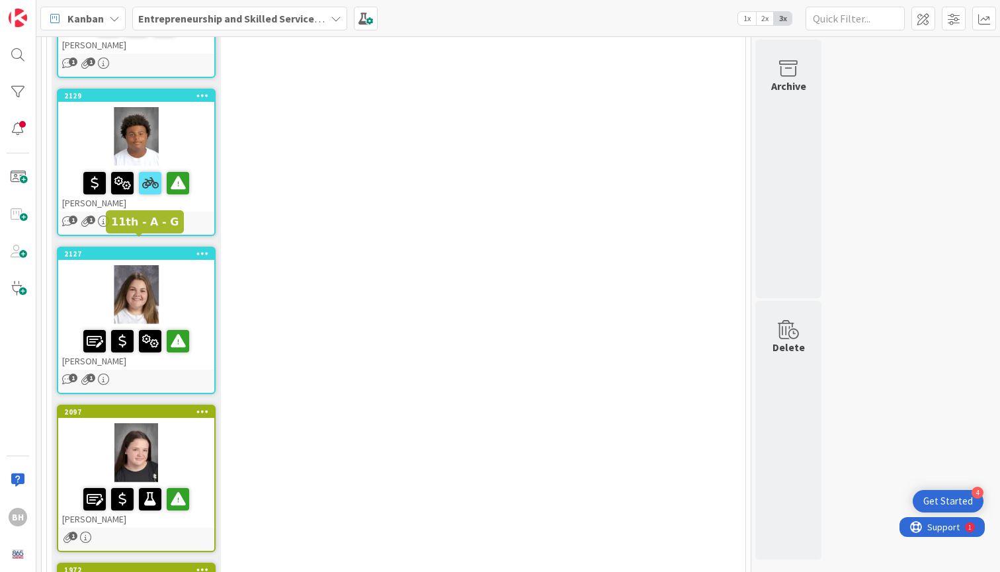
click at [143, 407] on div "2097" at bounding box center [139, 411] width 150 height 9
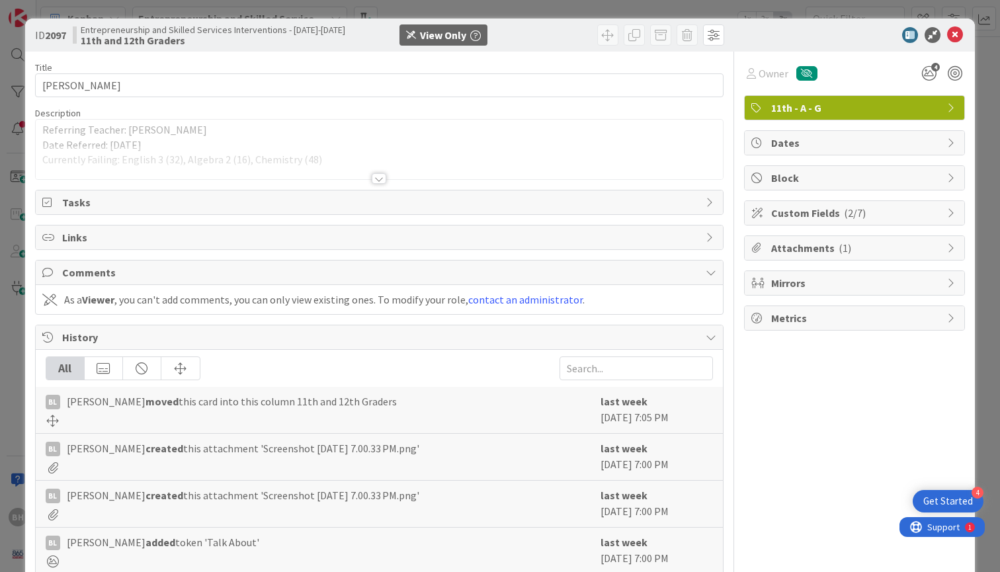
click at [374, 177] on div at bounding box center [379, 178] width 15 height 11
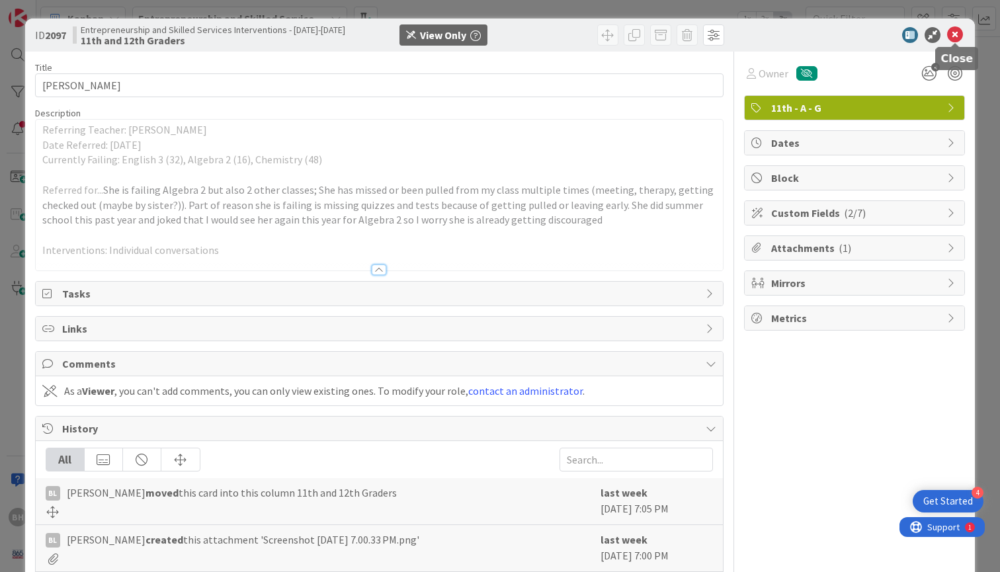
click at [962, 39] on icon at bounding box center [955, 35] width 16 height 16
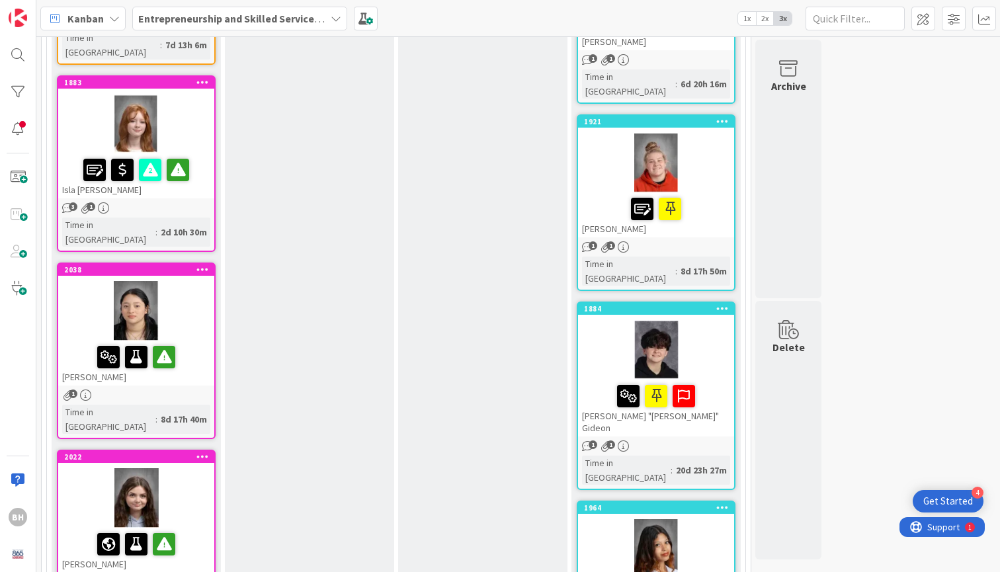
scroll to position [722, 0]
